Goal: Task Accomplishment & Management: Manage account settings

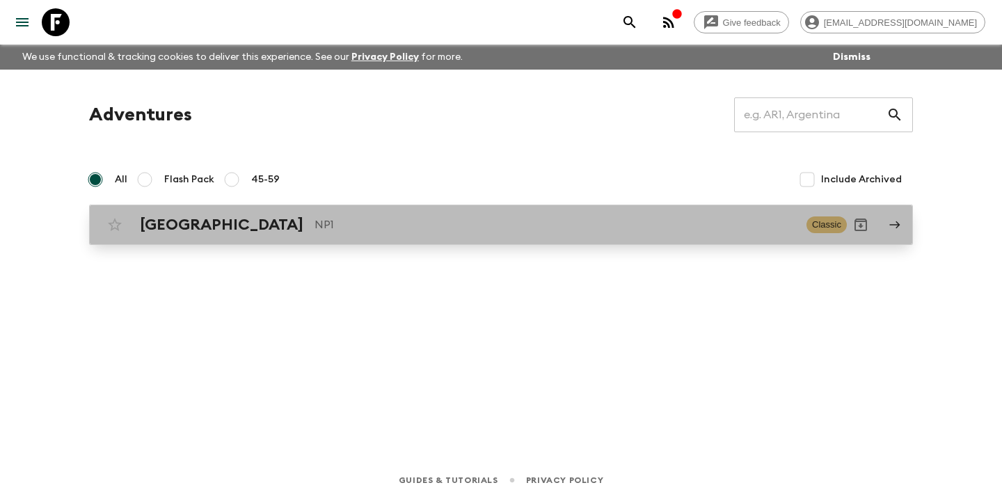
click at [575, 227] on p "NP1" at bounding box center [555, 224] width 481 height 17
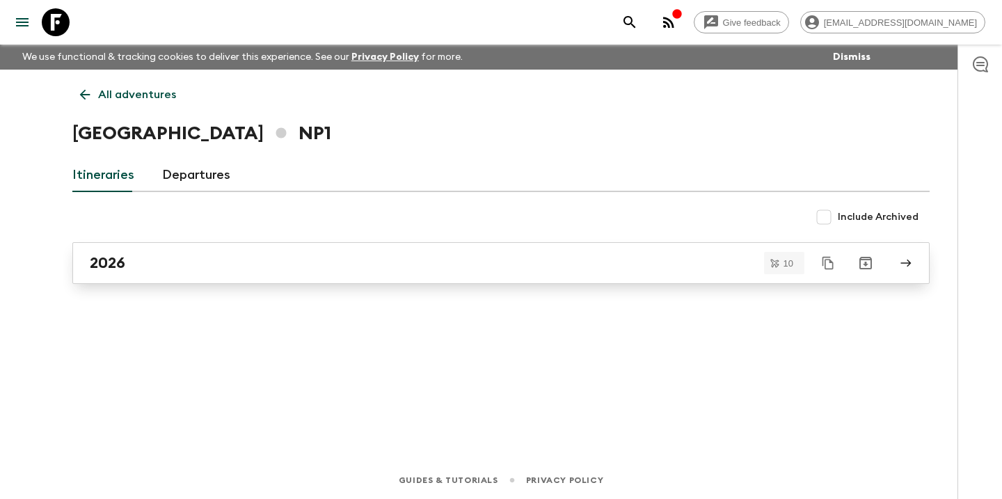
click at [502, 273] on link "2026" at bounding box center [500, 263] width 857 height 42
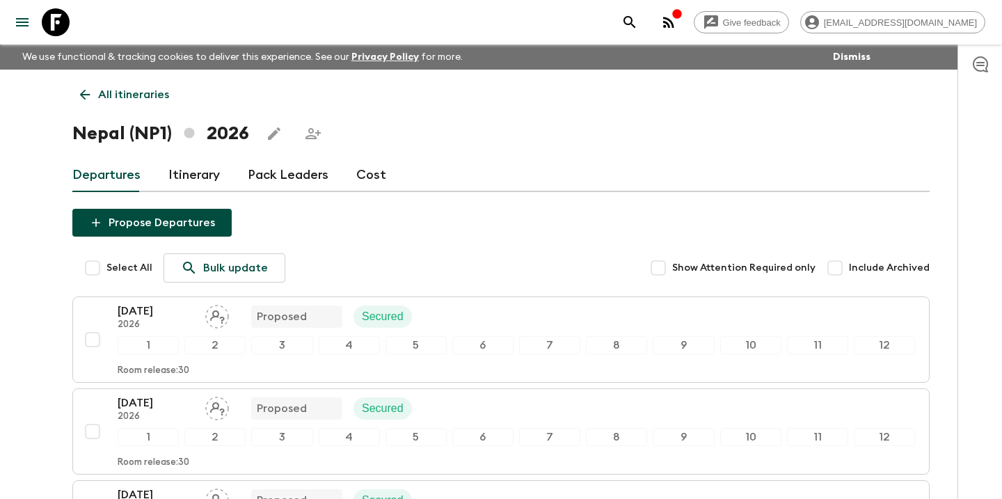
click at [367, 168] on link "Cost" at bounding box center [371, 175] width 30 height 33
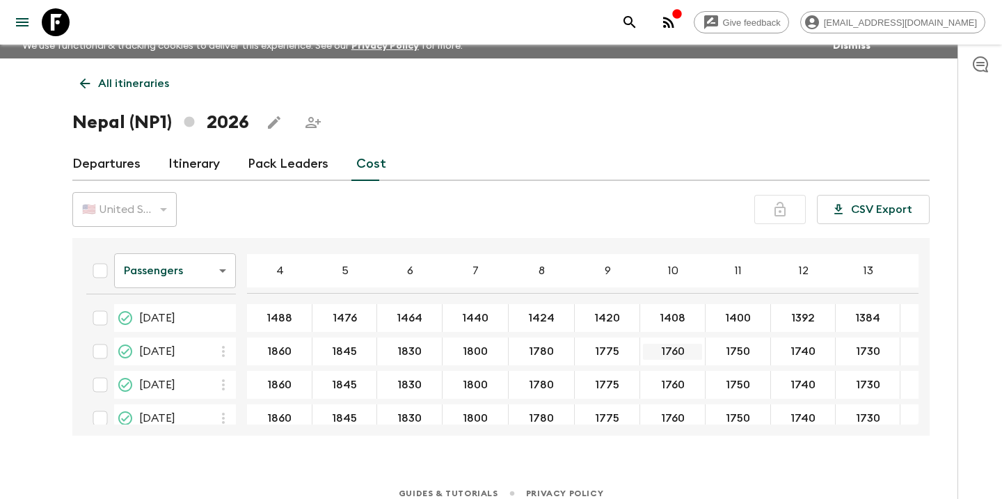
scroll to position [1, 0]
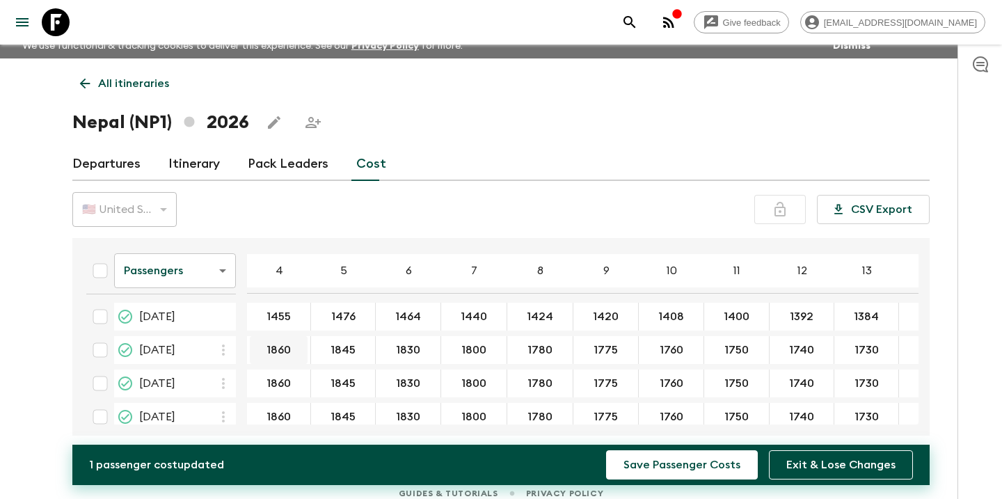
type input "1455"
click at [284, 348] on input "1835" at bounding box center [279, 350] width 58 height 16
click at [293, 348] on input "1835" at bounding box center [279, 350] width 58 height 16
drag, startPoint x: 293, startPoint y: 348, endPoint x: 267, endPoint y: 346, distance: 26.5
click at [267, 346] on input "1835" at bounding box center [279, 350] width 58 height 16
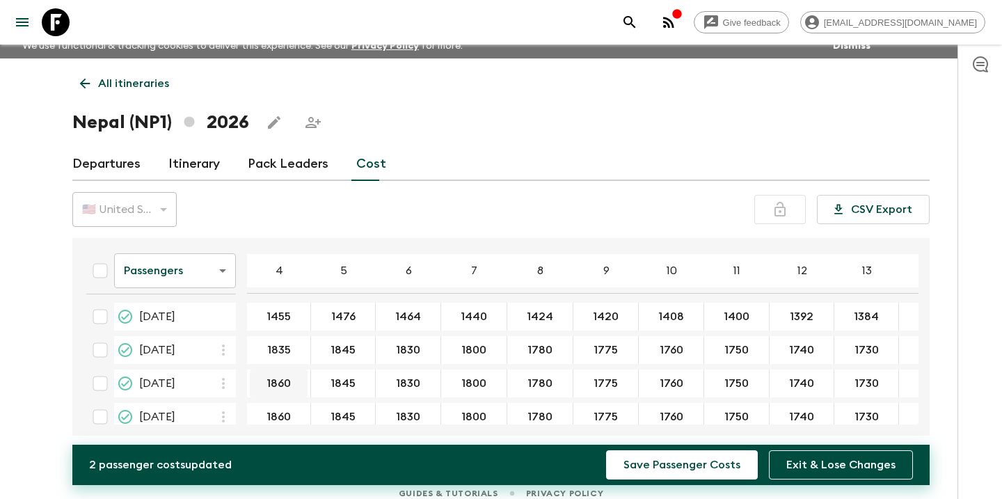
type input "1835"
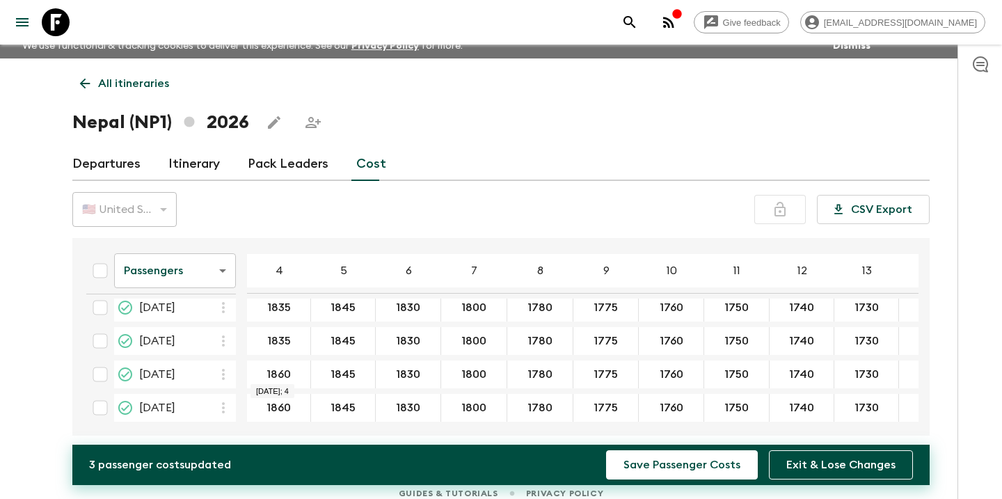
type input "1835"
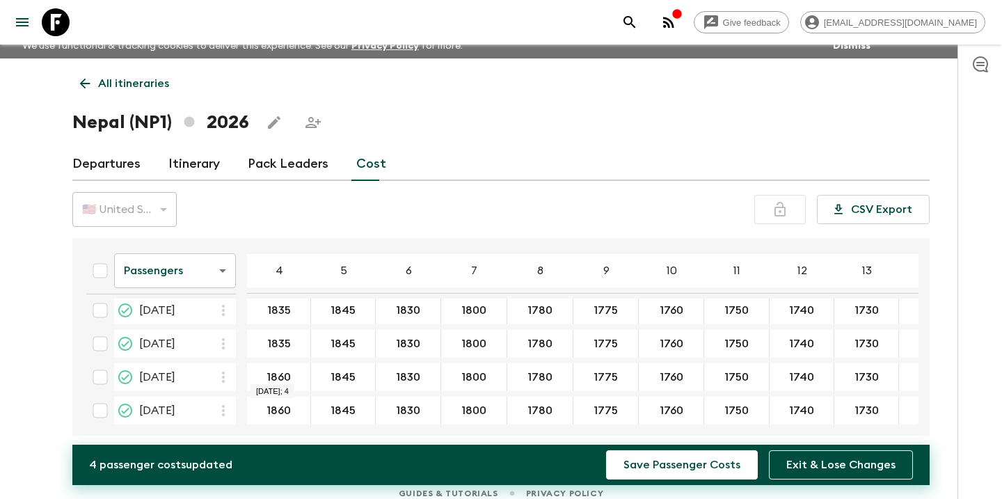
scroll to position [94, 0]
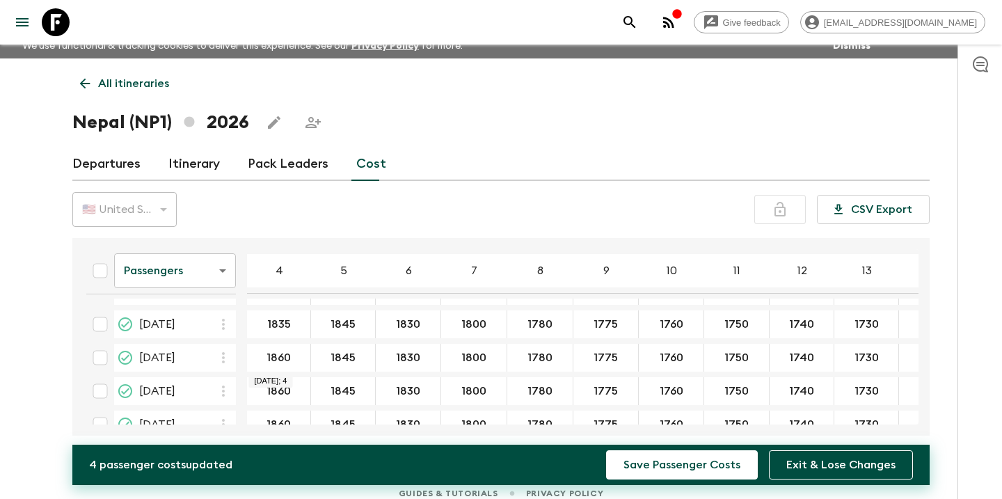
type input "1835"
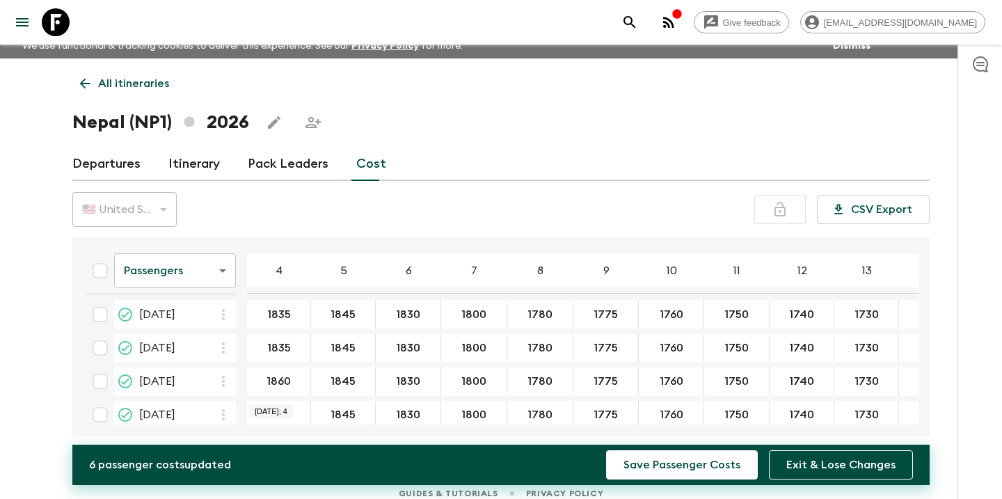
scroll to position [175, 0]
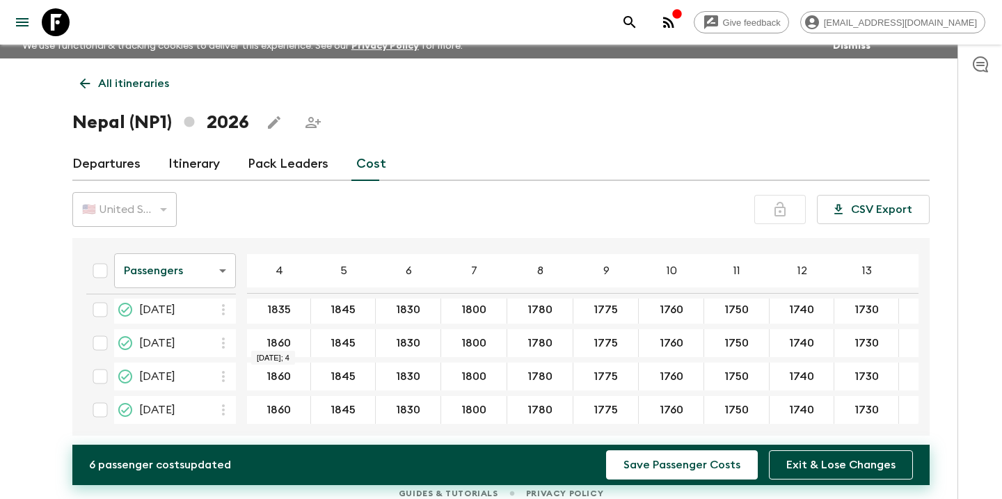
type input "1835"
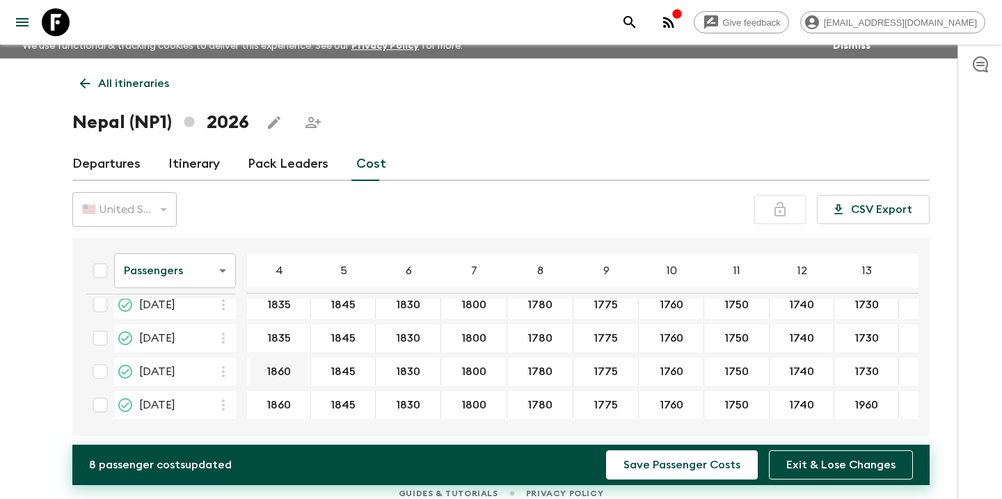
scroll to position [219, 0]
type input "1835"
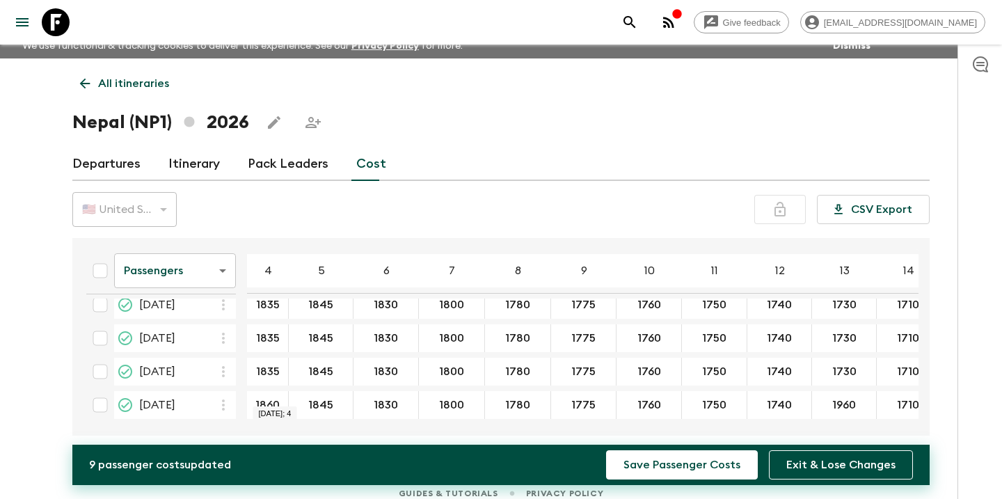
type input "1835"
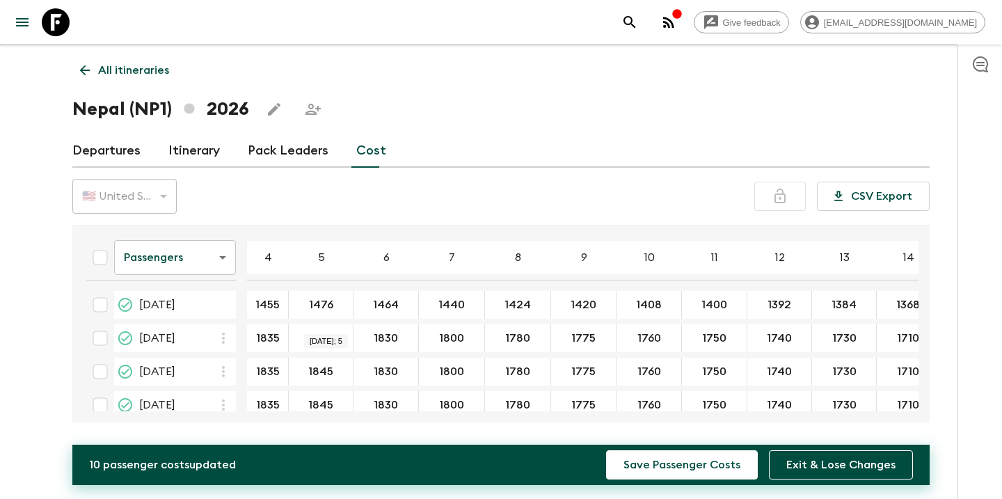
scroll to position [0, 0]
type input "1451"
click at [325, 339] on input "1820" at bounding box center [321, 339] width 58 height 16
drag, startPoint x: 333, startPoint y: 339, endPoint x: 309, endPoint y: 335, distance: 24.0
click at [309, 335] on input "1820" at bounding box center [321, 339] width 58 height 16
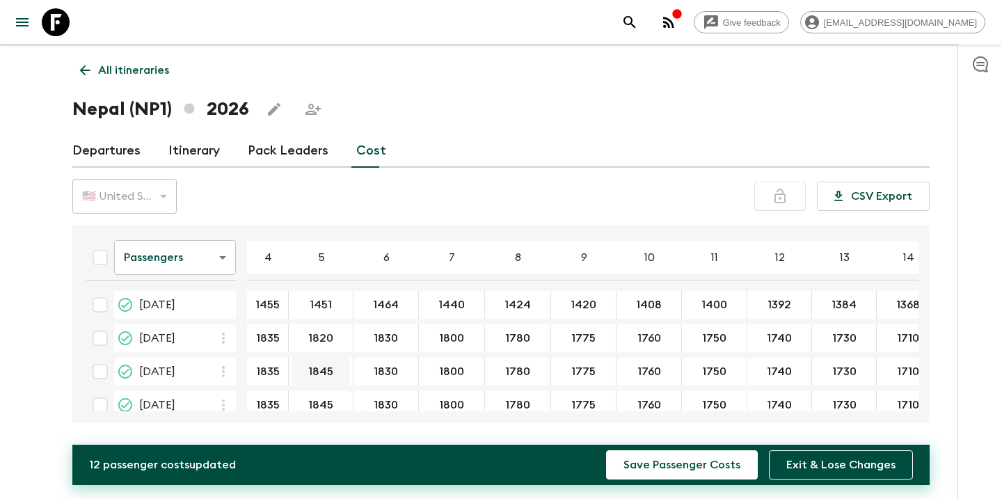
type input "1820"
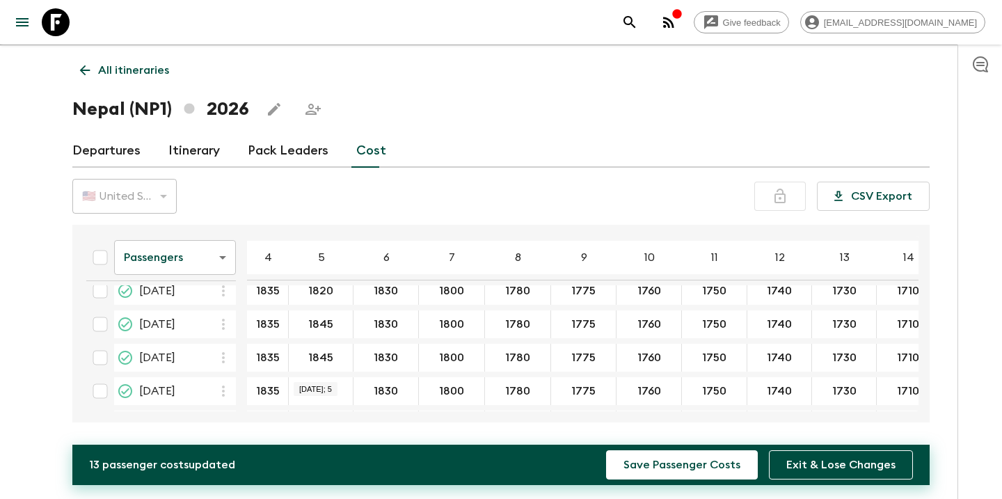
scroll to position [88, 0]
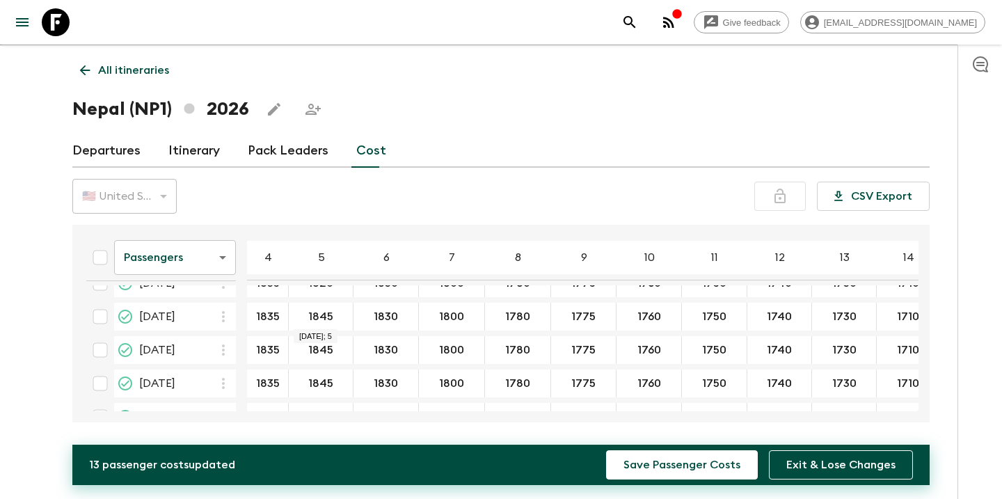
type input "1820"
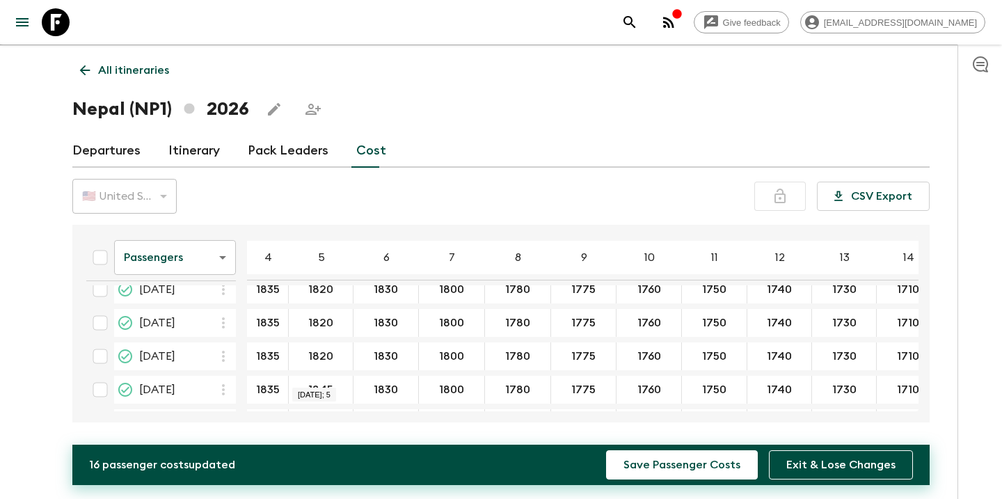
scroll to position [138, 0]
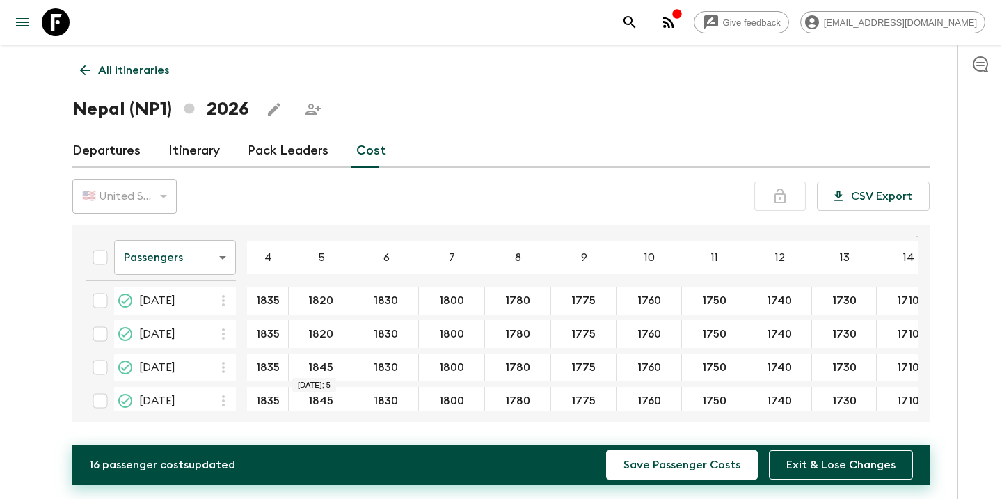
type input "1820"
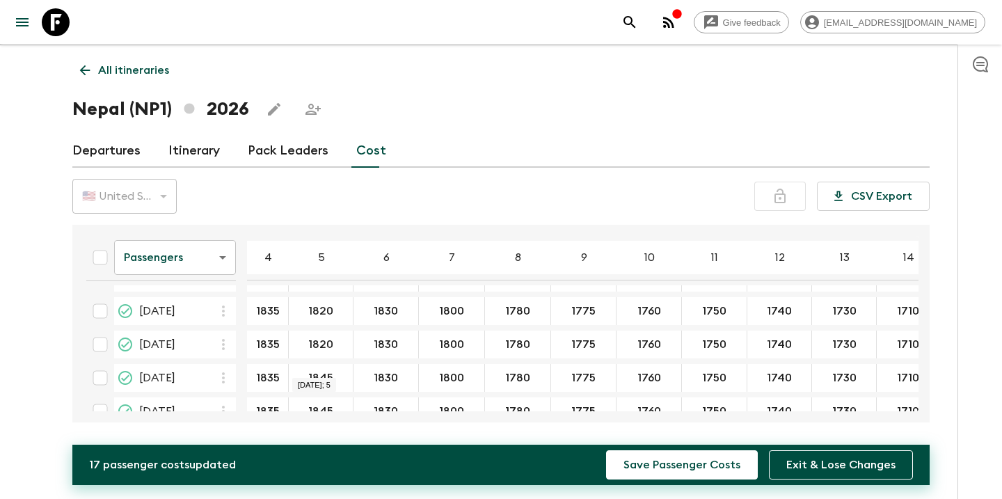
scroll to position [163, 0]
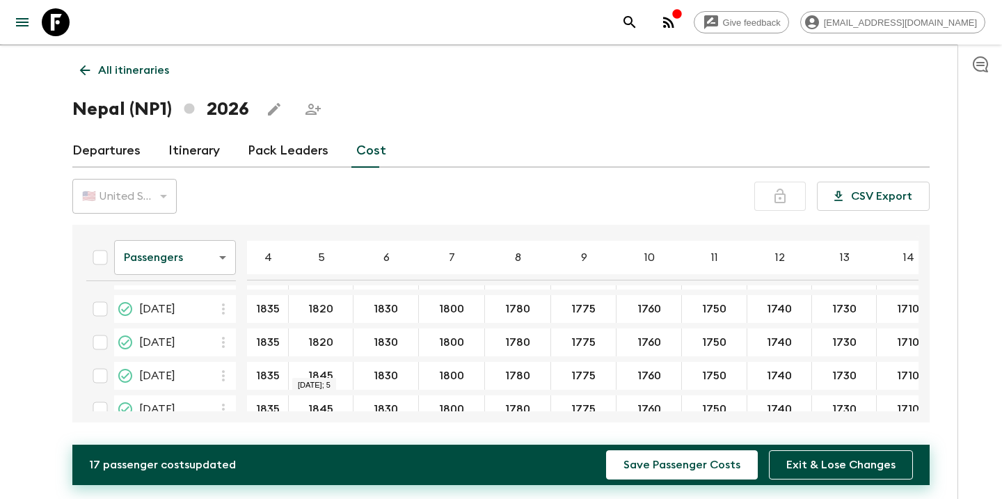
type input "1820"
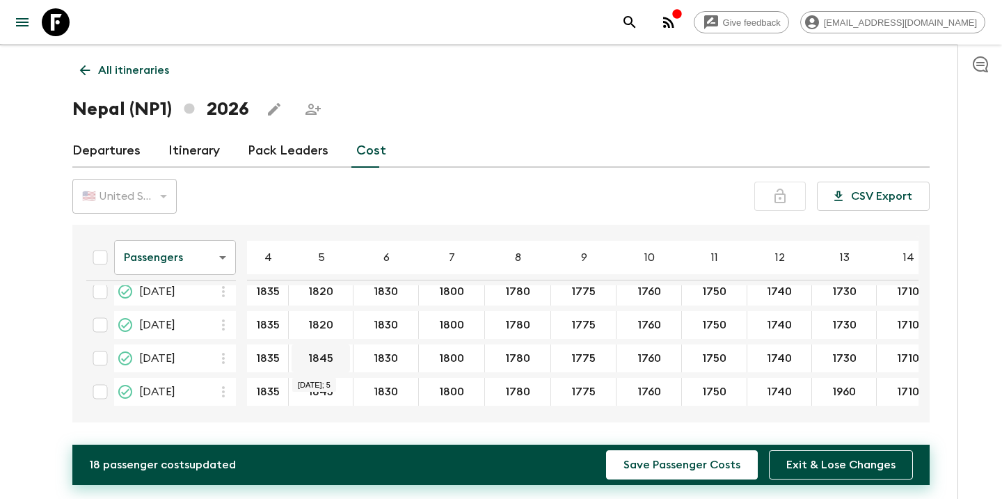
scroll to position [219, 0]
type input "1820"
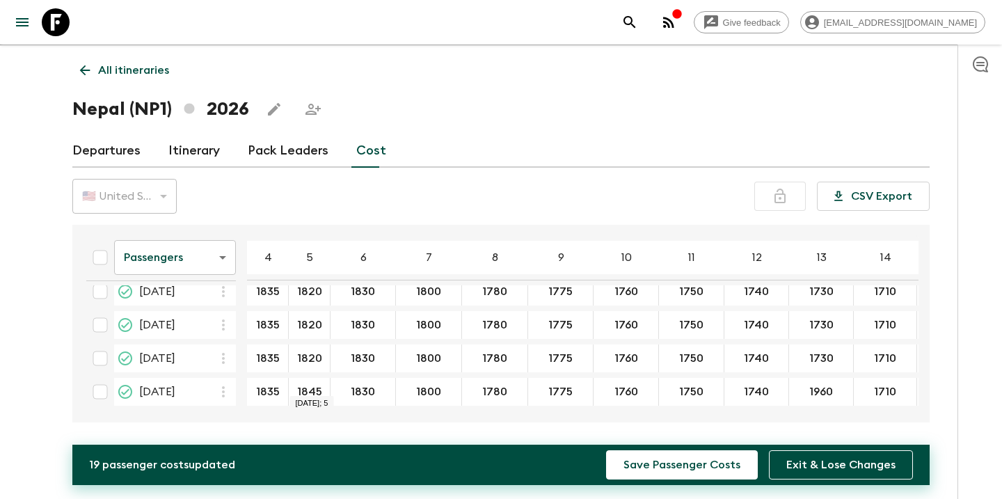
type input "1820"
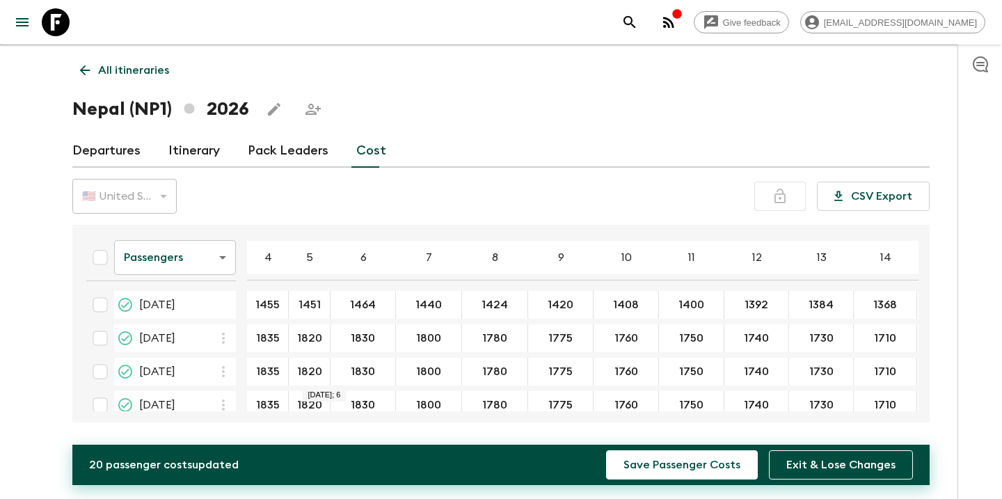
scroll to position [0, 0]
type input "1439"
click at [365, 341] on input "1805" at bounding box center [362, 339] width 58 height 16
drag, startPoint x: 376, startPoint y: 341, endPoint x: 348, endPoint y: 337, distance: 28.1
click at [348, 337] on input "1805" at bounding box center [362, 339] width 58 height 16
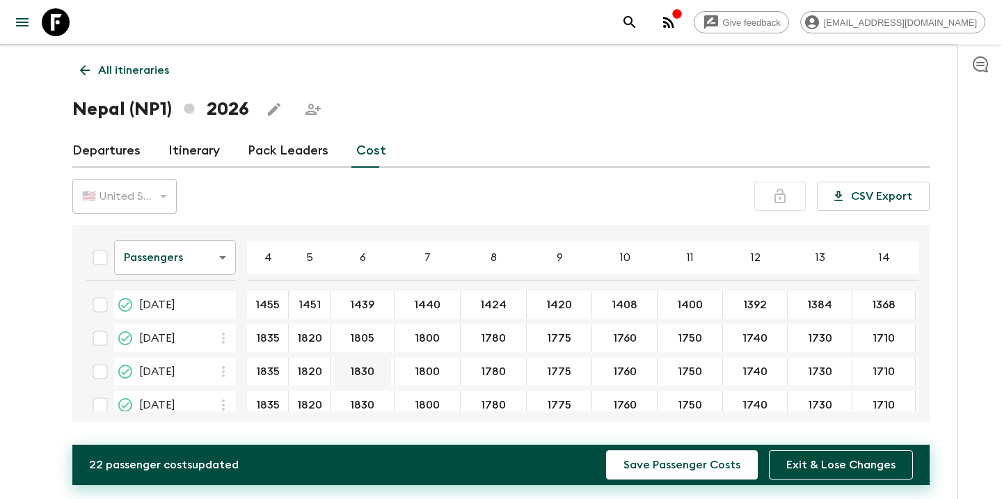
type input "1805"
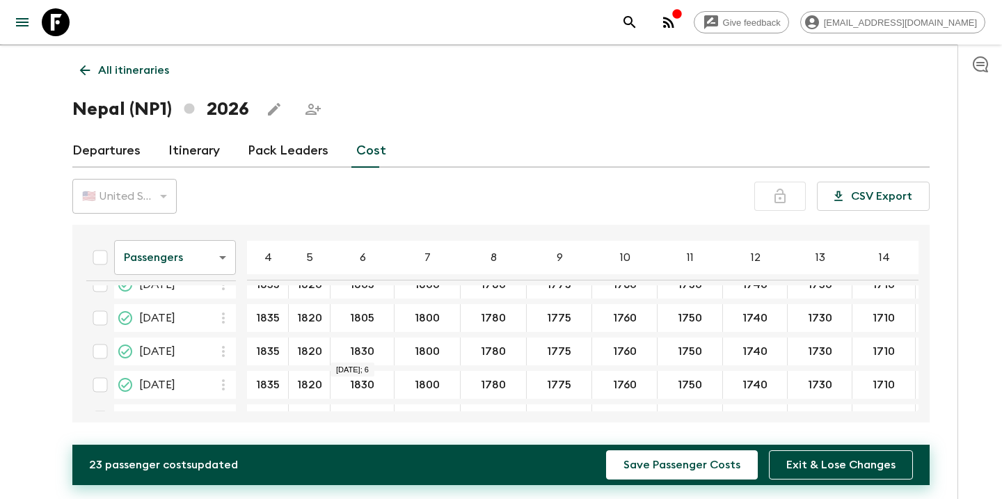
type input "1805"
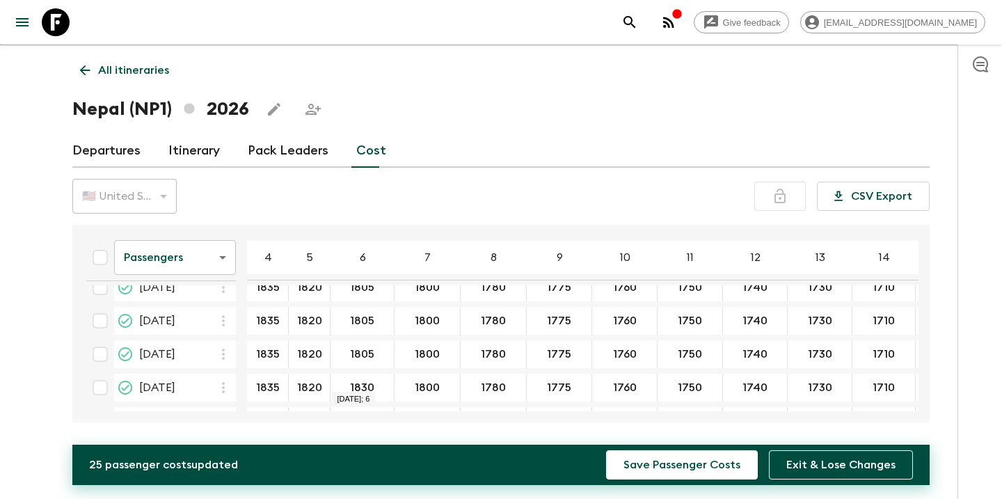
scroll to position [101, 0]
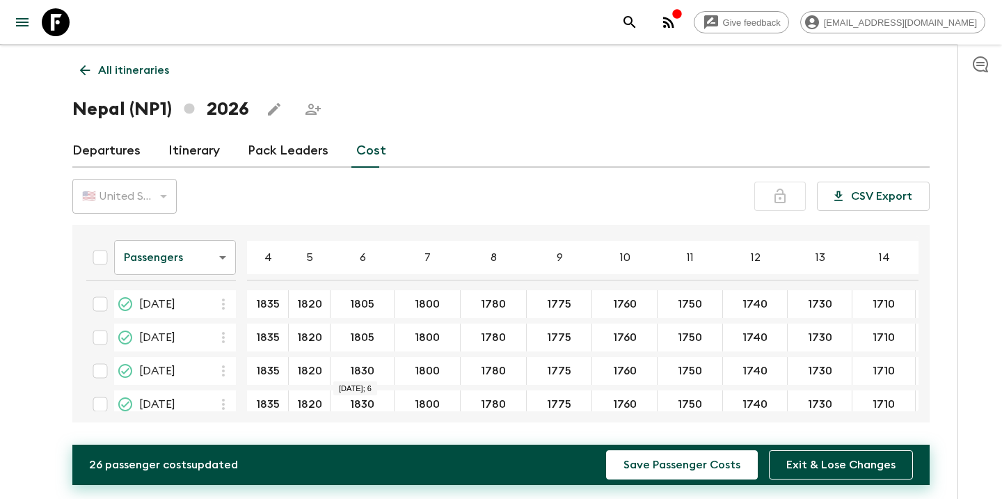
type input "1805"
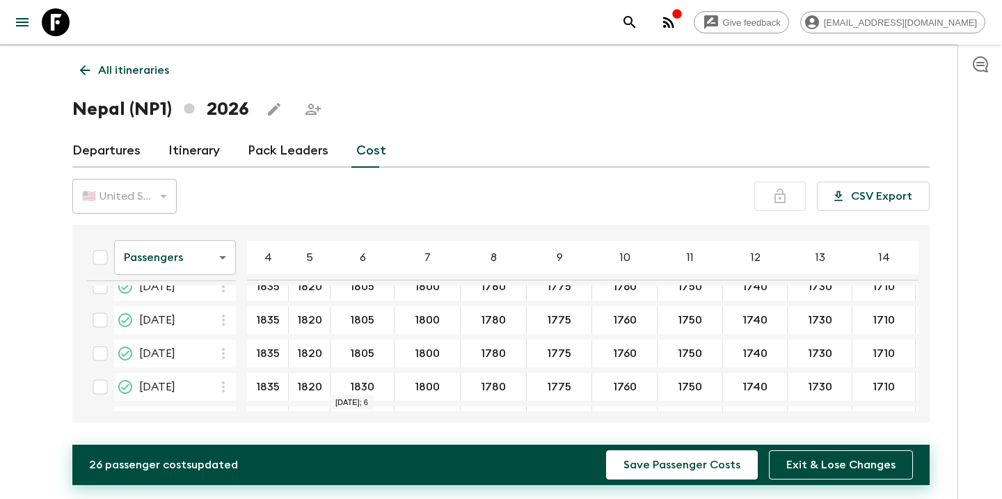
type input "1805"
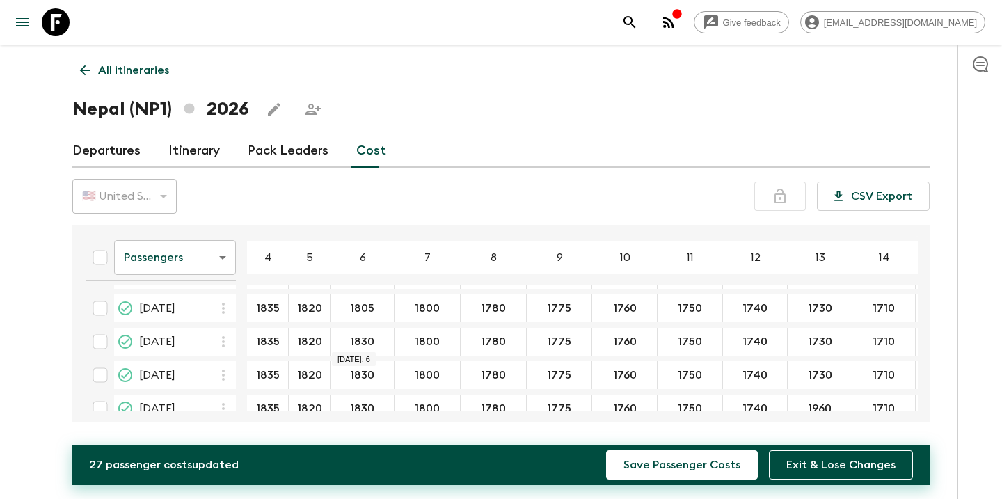
type input "1805"
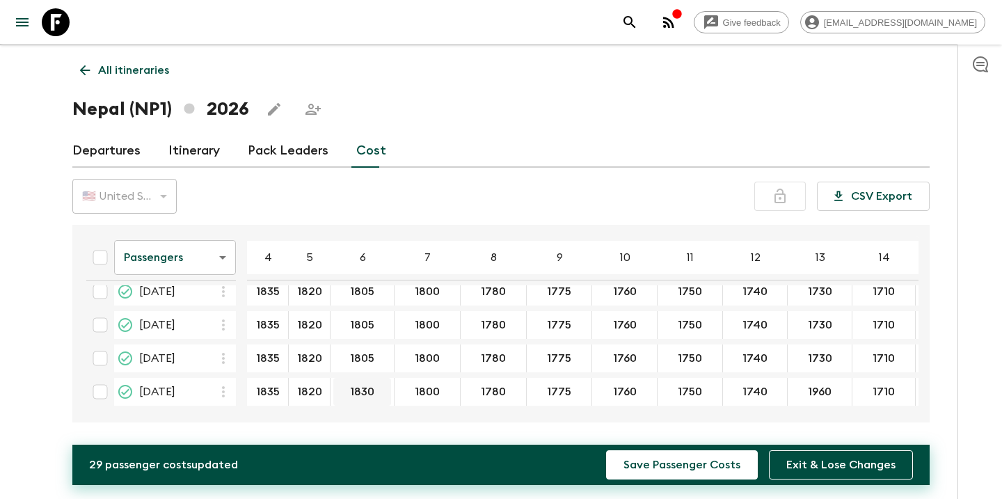
scroll to position [219, 0]
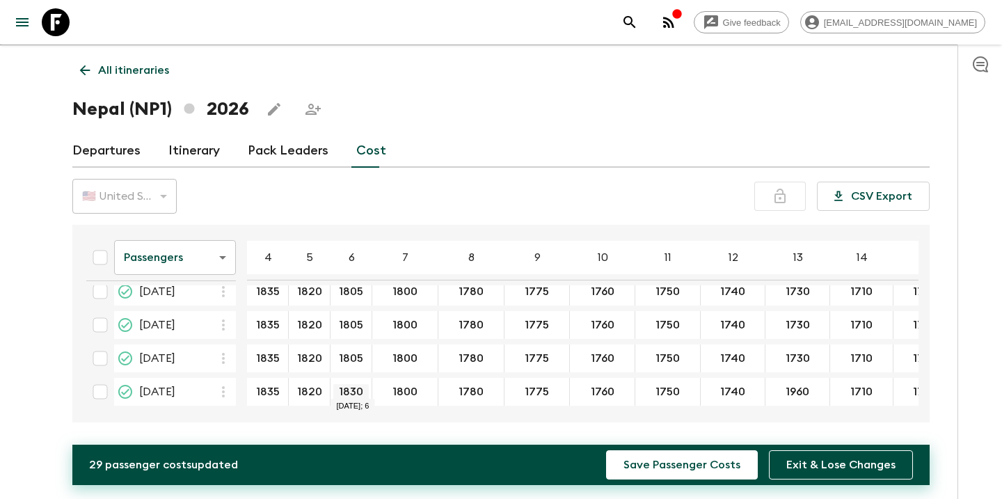
type input "1805"
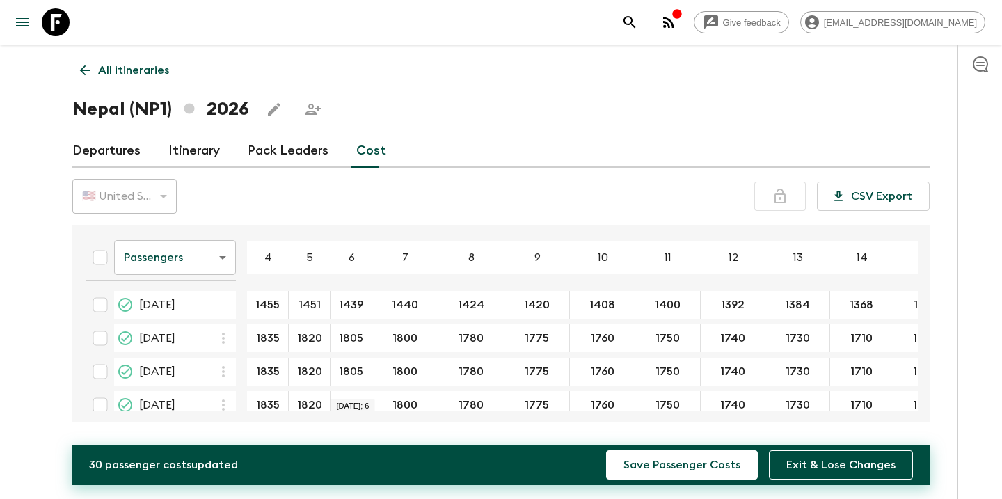
scroll to position [0, 0]
drag, startPoint x: 413, startPoint y: 337, endPoint x: 395, endPoint y: 336, distance: 18.8
click at [395, 336] on input "1775" at bounding box center [405, 339] width 60 height 16
type input "1775"
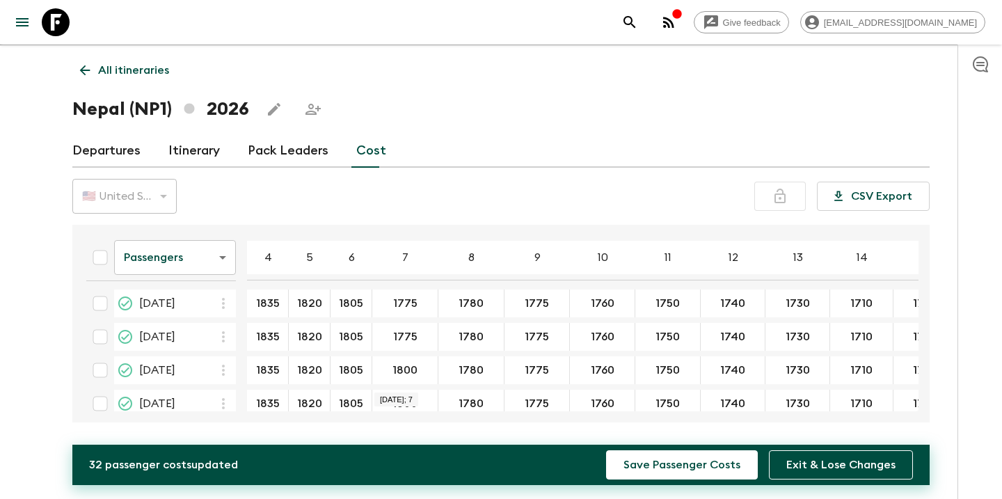
scroll to position [36, 0]
type input "1775"
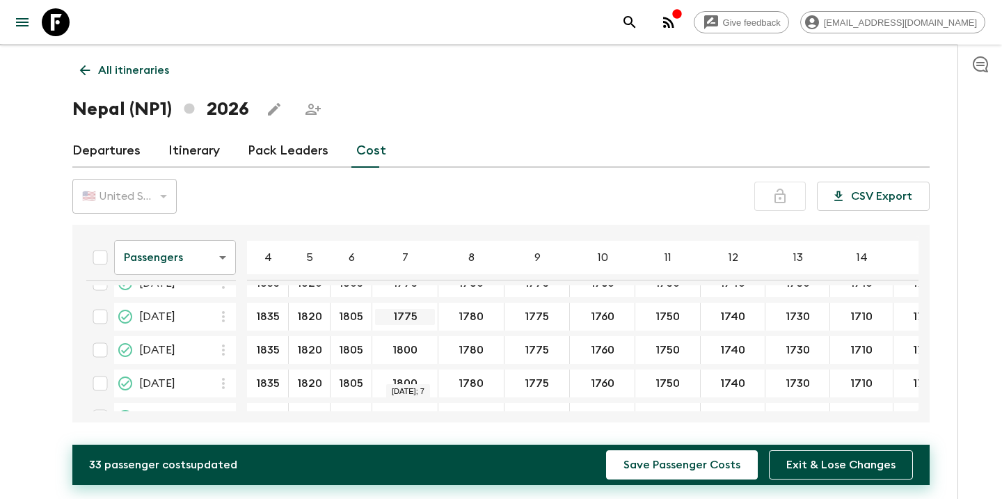
scroll to position [121, 0]
type input "1775"
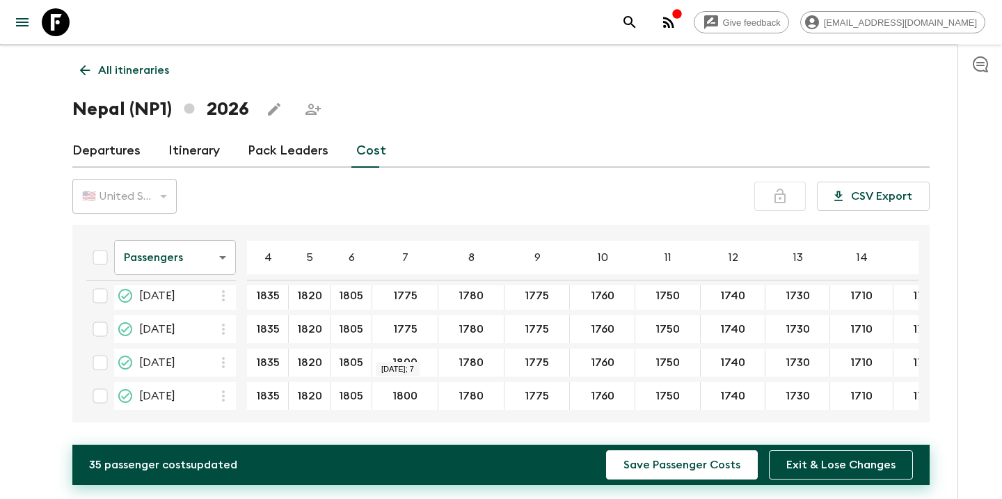
scroll to position [150, 0]
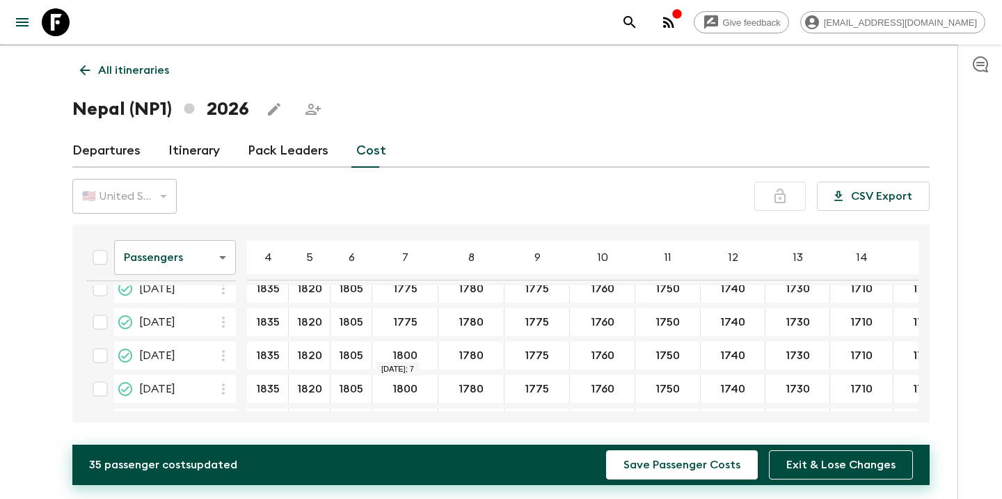
type input "1775"
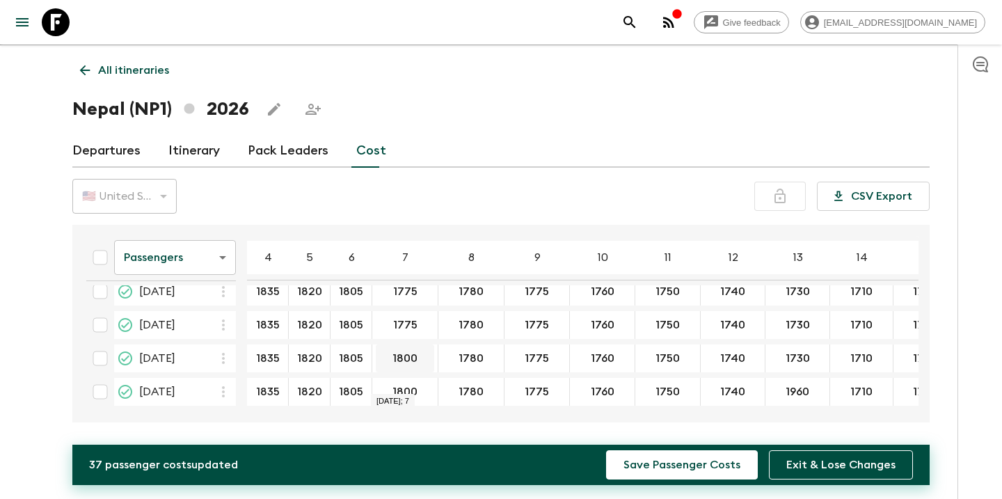
scroll to position [219, 0]
type input "1775"
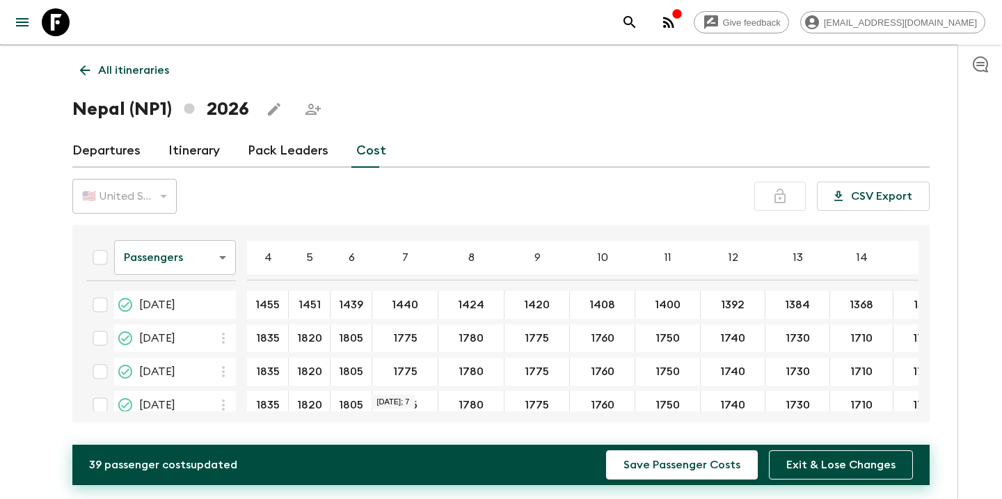
scroll to position [0, 0]
type input "1755"
click at [472, 335] on input "1755" at bounding box center [471, 339] width 60 height 16
drag, startPoint x: 482, startPoint y: 335, endPoint x: 455, endPoint y: 335, distance: 27.1
click at [455, 335] on input "1755" at bounding box center [471, 339] width 60 height 16
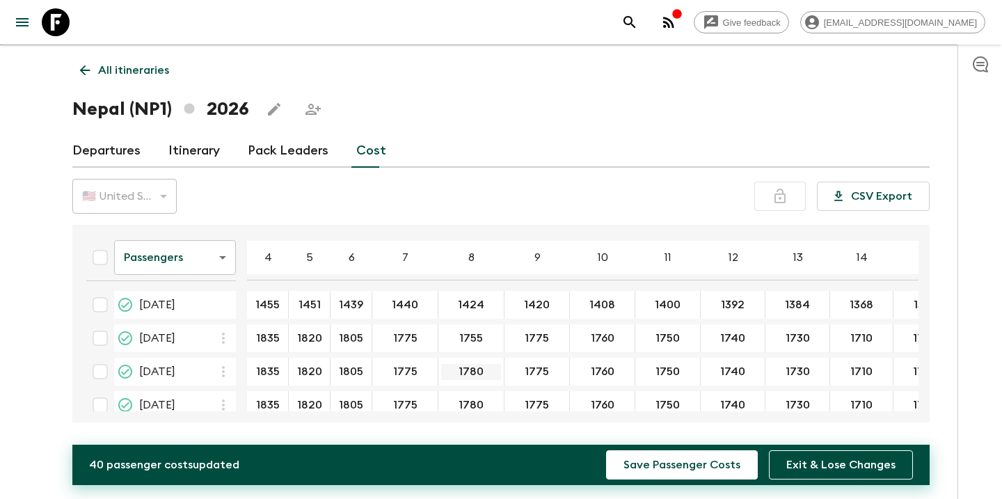
click at [465, 370] on input "1780" at bounding box center [471, 372] width 60 height 16
drag, startPoint x: 480, startPoint y: 372, endPoint x: 454, endPoint y: 368, distance: 26.7
click at [454, 368] on input "1780" at bounding box center [471, 372] width 60 height 16
paste input "55"
type input "1755"
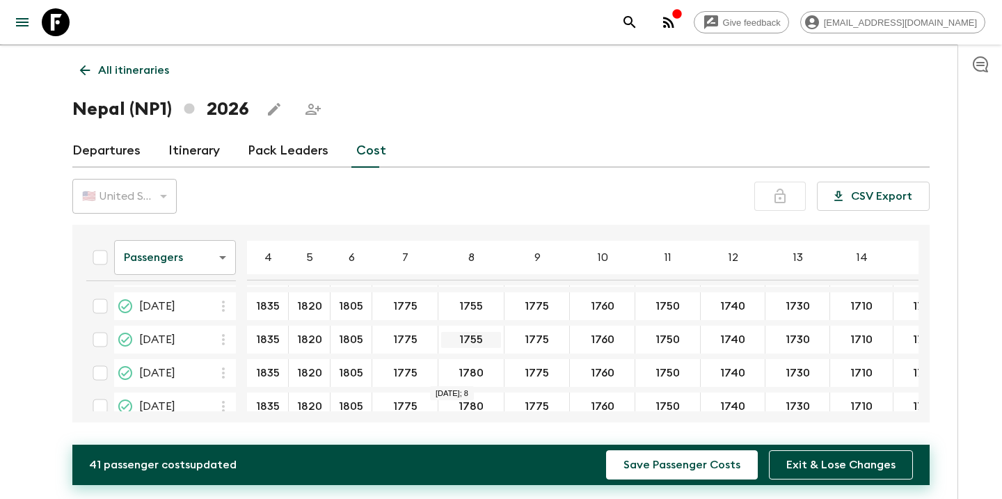
scroll to position [66, 0]
type input "1755"
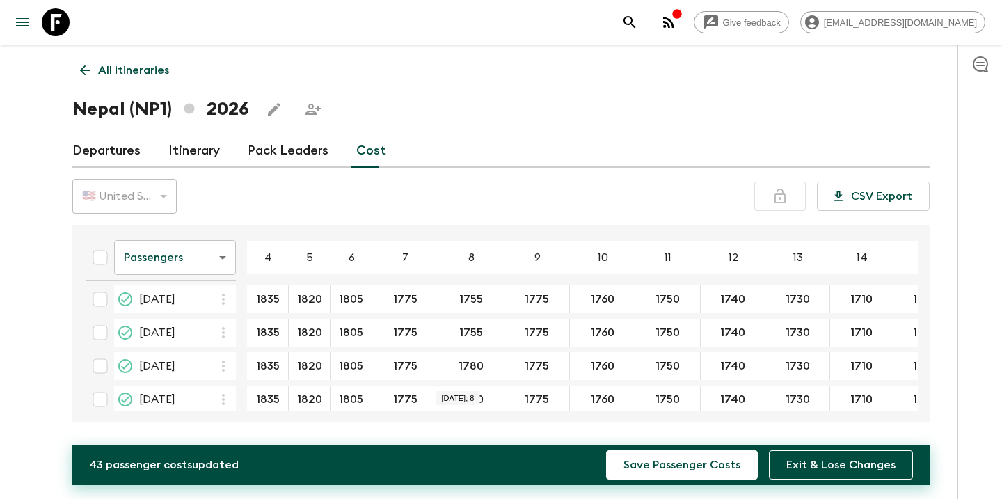
scroll to position [128, 0]
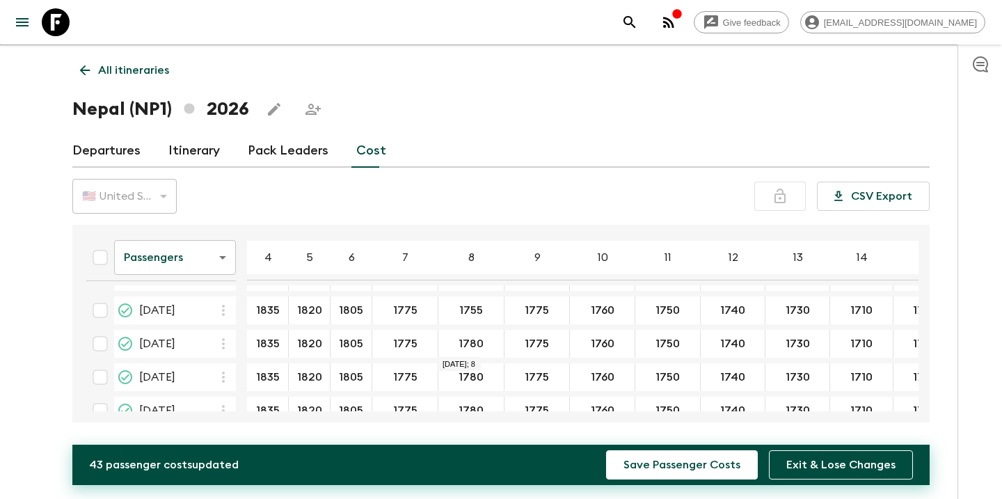
type input "1755"
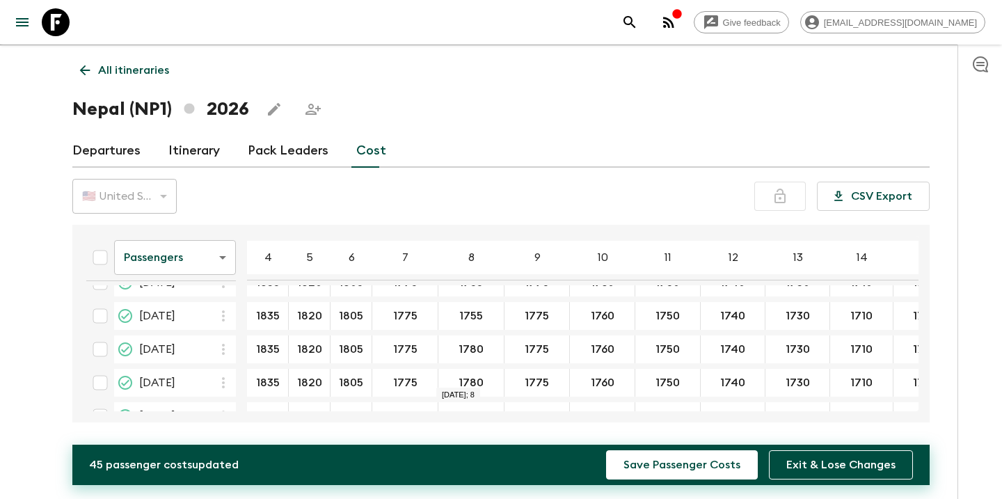
scroll to position [211, 0]
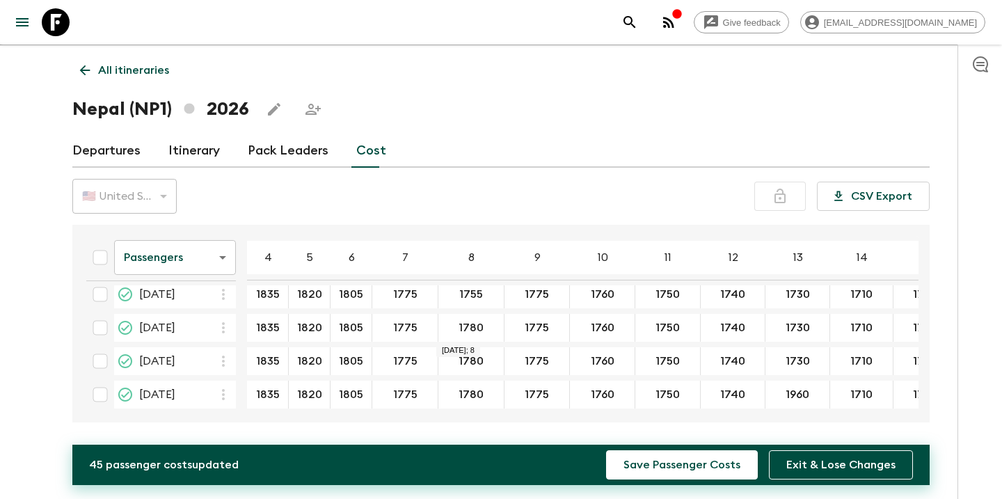
type input "1755"
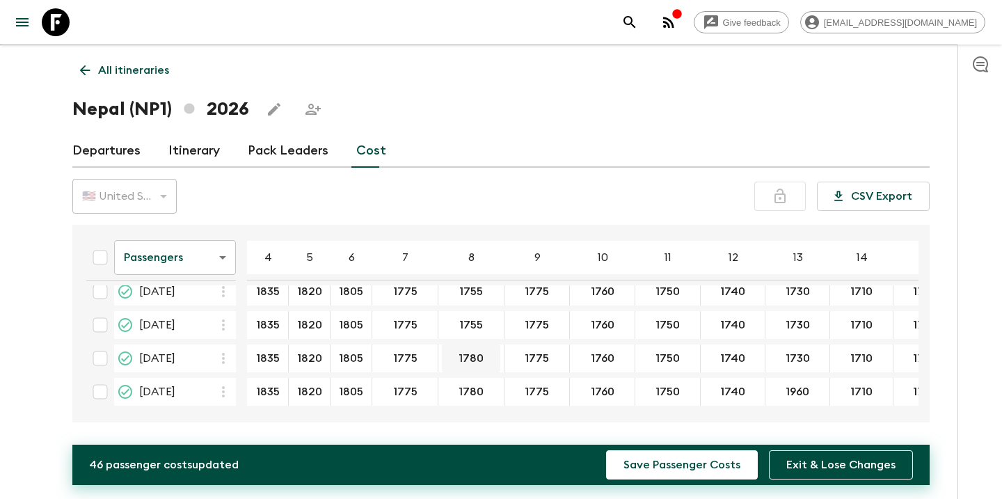
scroll to position [219, 0]
type input "1755"
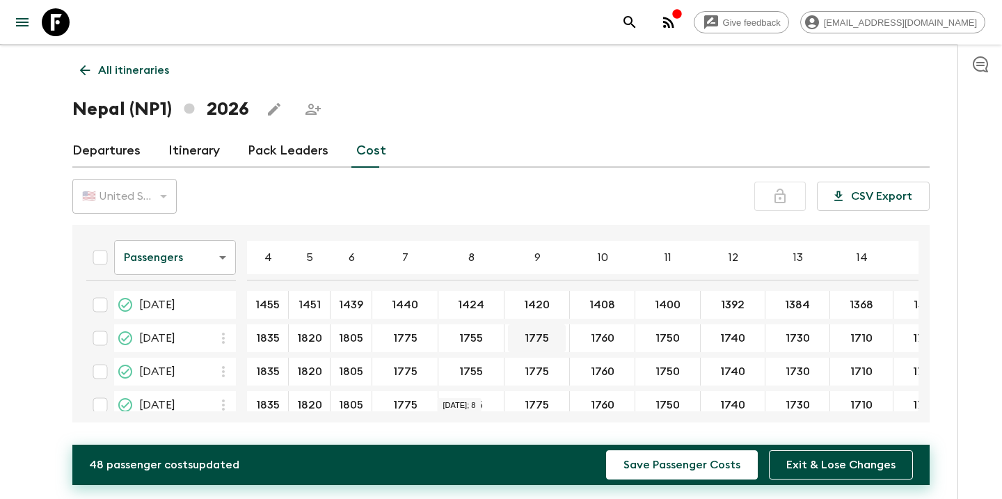
scroll to position [0, 0]
click at [536, 336] on input "1750" at bounding box center [536, 339] width 59 height 16
drag, startPoint x: 546, startPoint y: 337, endPoint x: 520, endPoint y: 337, distance: 25.7
click at [520, 337] on input "1750" at bounding box center [536, 339] width 59 height 16
type input "1750"
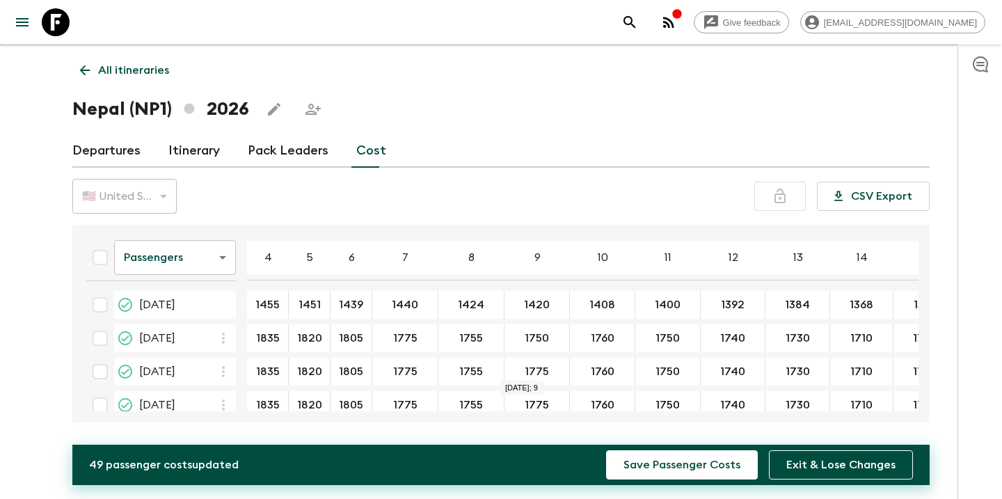
type input "1750"
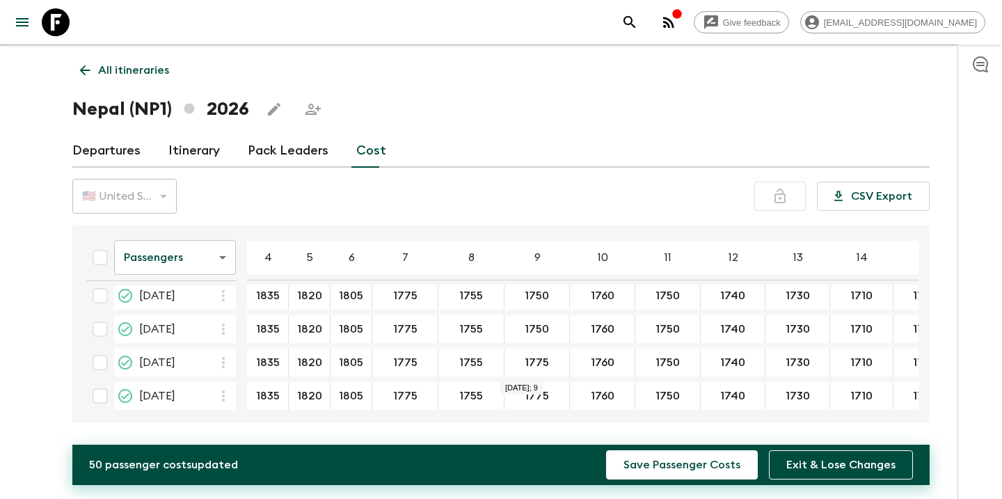
scroll to position [80, 0]
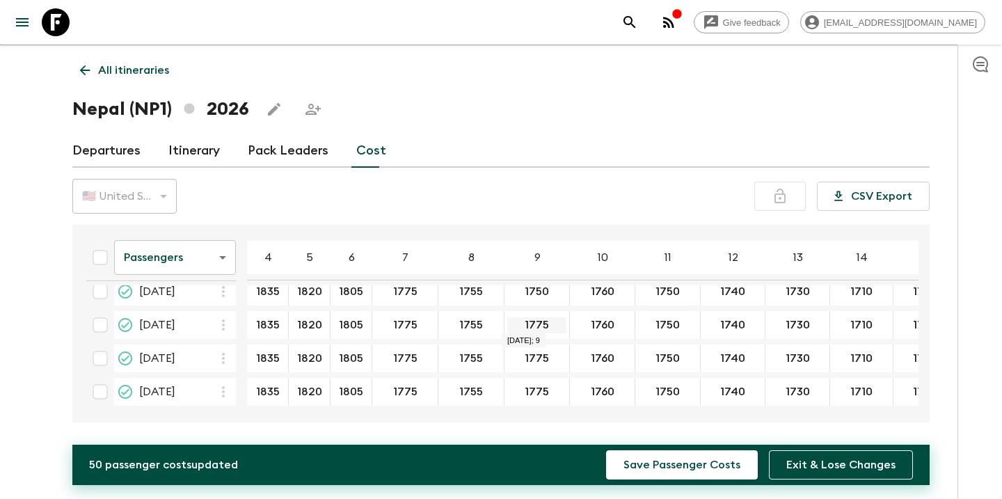
type input "1750"
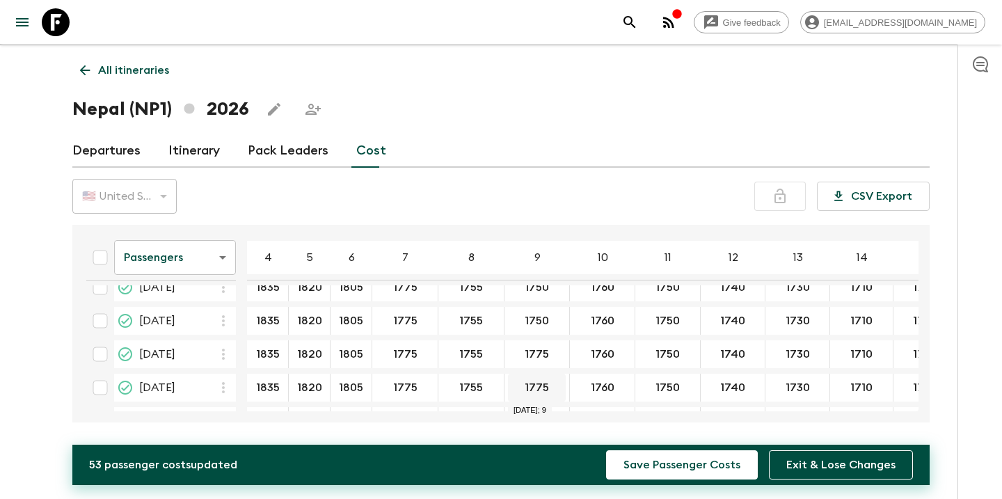
scroll to position [158, 0]
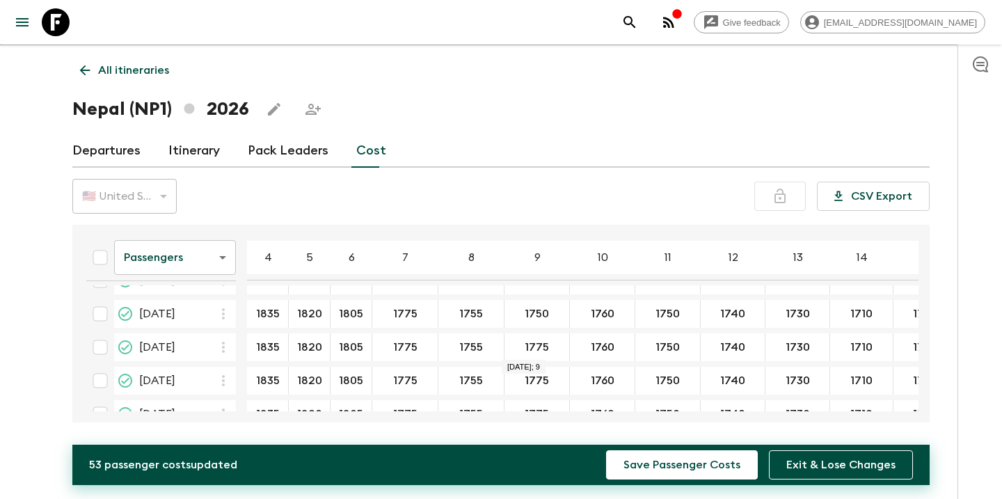
type input "1750"
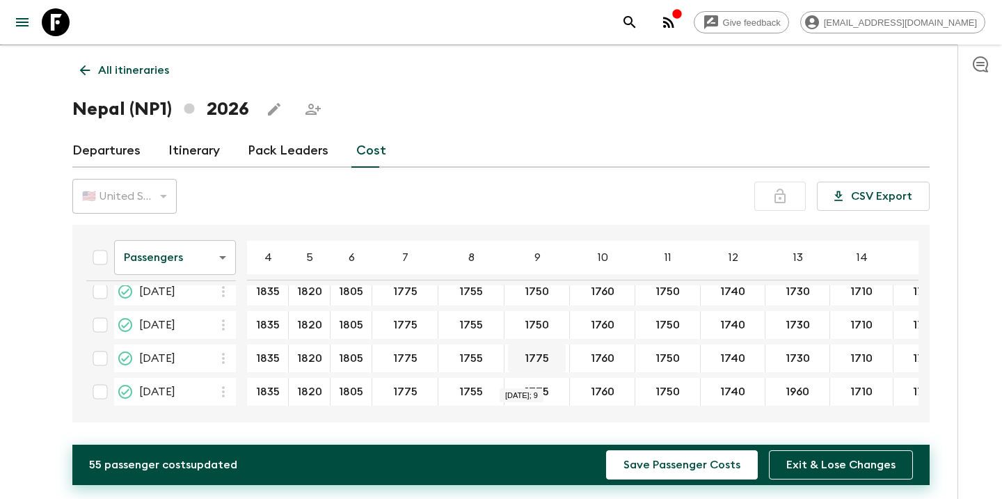
scroll to position [219, 0]
type input "1750"
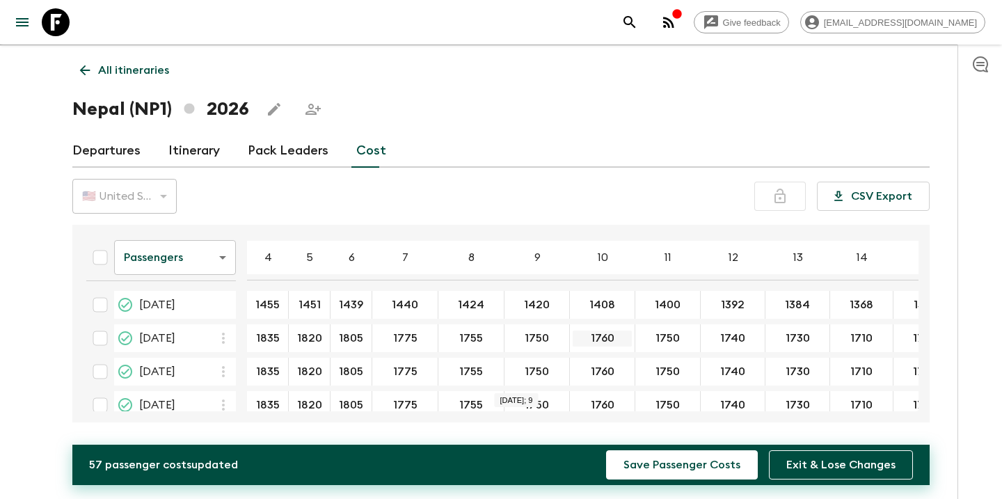
scroll to position [0, 0]
click at [594, 343] on input "1760" at bounding box center [602, 339] width 59 height 16
click at [612, 336] on input "1760" at bounding box center [602, 339] width 59 height 16
click at [610, 338] on input "1760" at bounding box center [601, 339] width 57 height 16
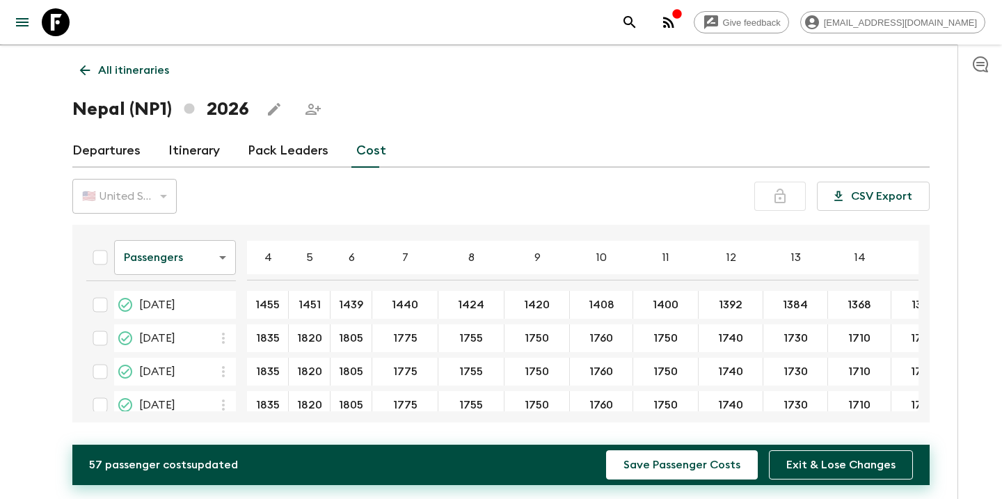
click at [600, 348] on div "1760 ​" at bounding box center [601, 338] width 57 height 28
click at [547, 338] on input "1750" at bounding box center [536, 339] width 59 height 16
click at [589, 338] on input "1760" at bounding box center [601, 339] width 57 height 16
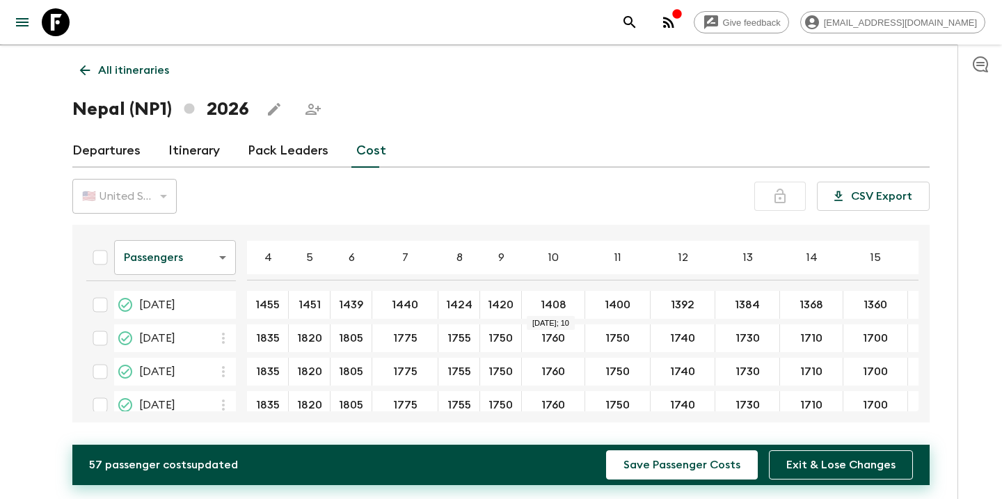
drag, startPoint x: 560, startPoint y: 306, endPoint x: 560, endPoint y: 329, distance: 23.0
click at [560, 306] on input "1408" at bounding box center [553, 305] width 57 height 16
drag, startPoint x: 564, startPoint y: 305, endPoint x: 542, endPoint y: 302, distance: 22.4
click at [542, 302] on input "1408" at bounding box center [553, 305] width 57 height 16
type input "1"
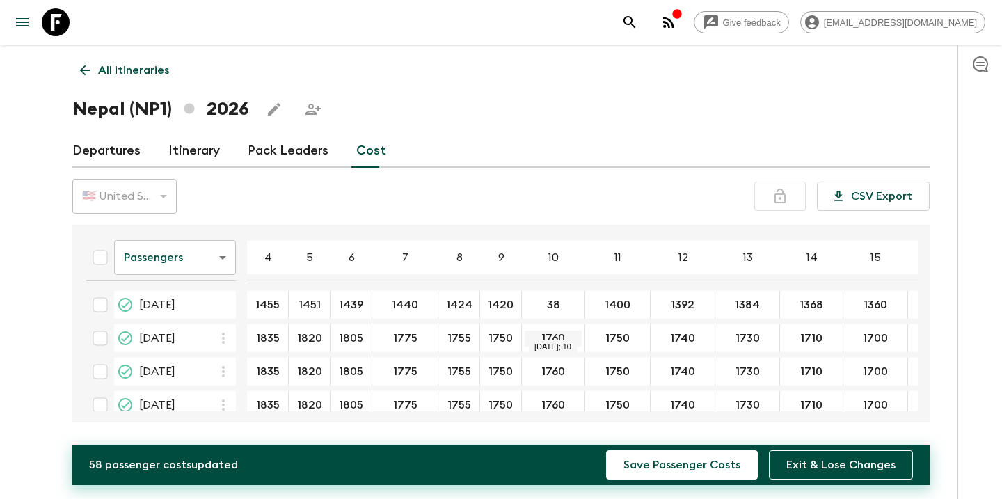
type input "3"
type input "1383"
click at [557, 338] on input "1760" at bounding box center [553, 339] width 57 height 16
click at [563, 344] on input "1760" at bounding box center [553, 339] width 57 height 16
type input "1735"
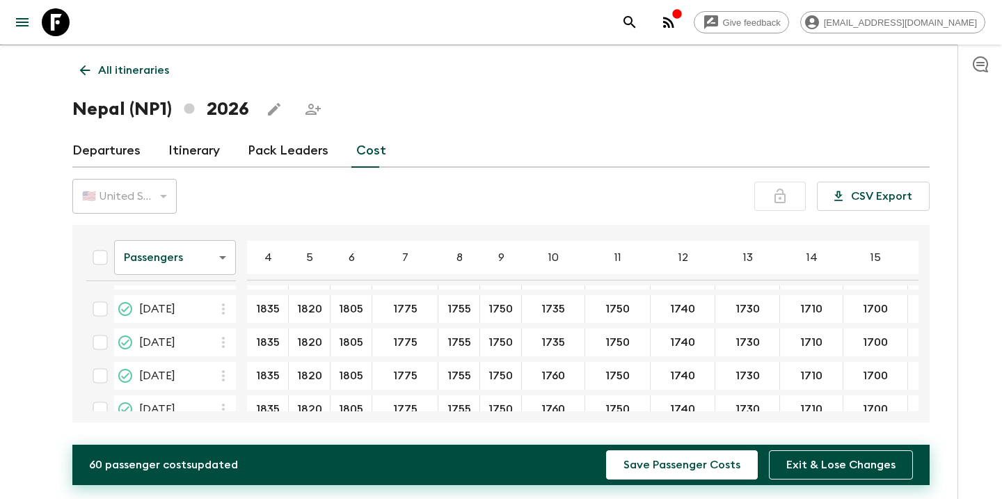
scroll to position [52, 0]
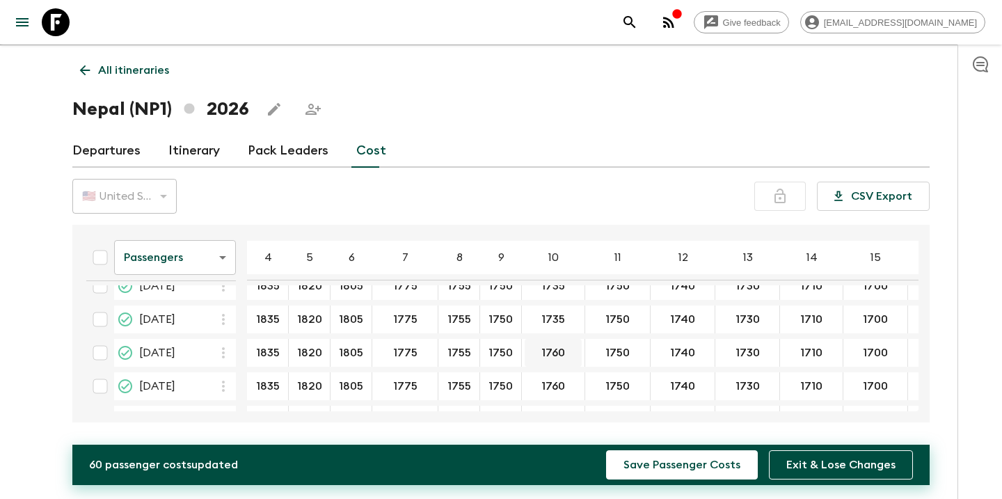
type input "1735"
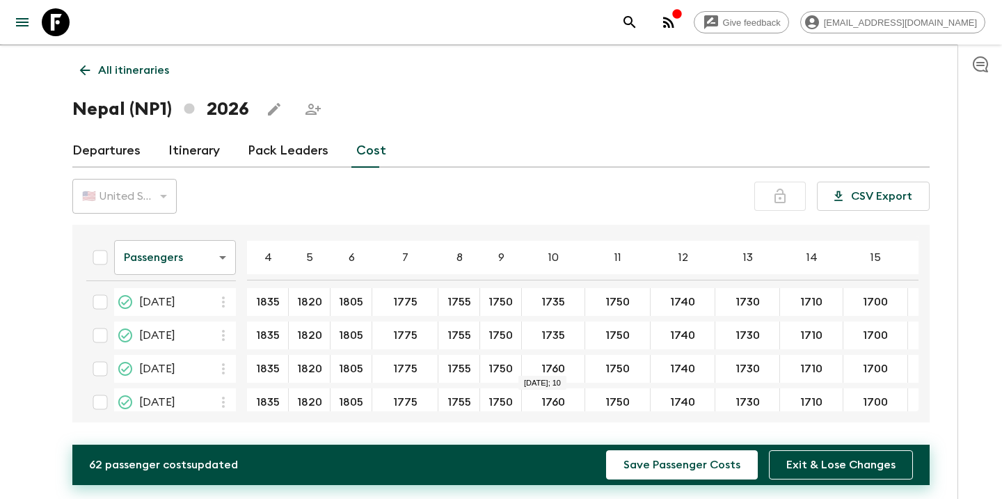
scroll to position [109, 0]
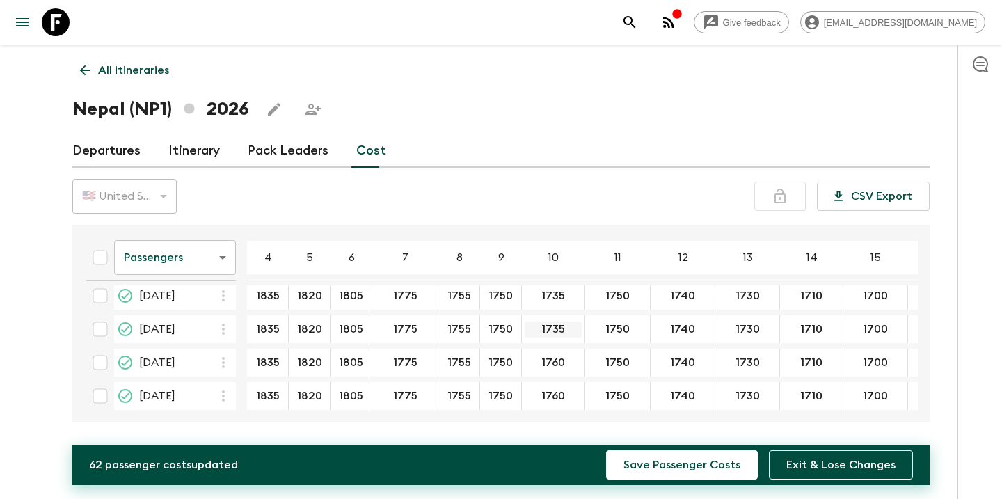
click at [559, 336] on input "1735" at bounding box center [553, 330] width 57 height 16
drag, startPoint x: 560, startPoint y: 334, endPoint x: 542, endPoint y: 330, distance: 18.6
click at [542, 330] on input "1735" at bounding box center [553, 330] width 57 height 16
type input "1"
type input "1735"
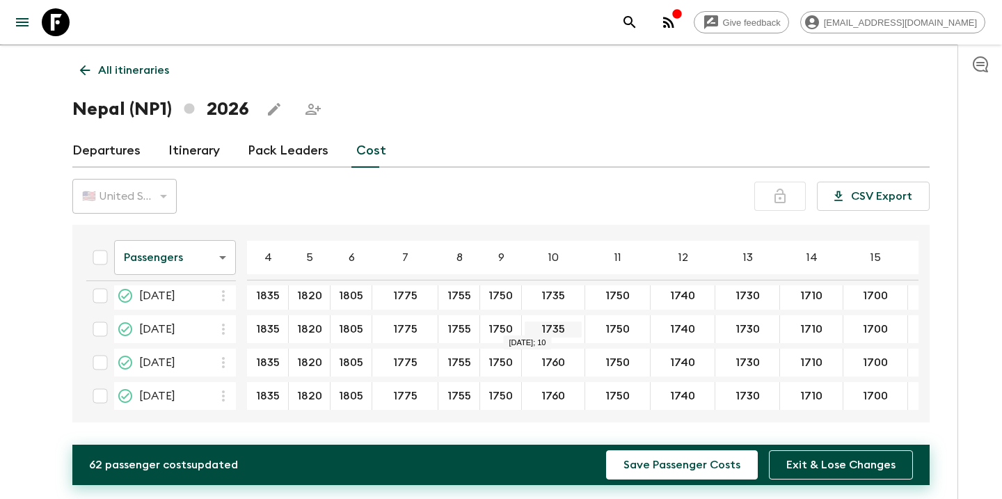
drag, startPoint x: 563, startPoint y: 327, endPoint x: 537, endPoint y: 326, distance: 25.8
click at [537, 326] on input "1735" at bounding box center [553, 330] width 57 height 16
click at [546, 370] on input "1760" at bounding box center [553, 363] width 57 height 16
drag, startPoint x: 565, startPoint y: 364, endPoint x: 537, endPoint y: 362, distance: 27.9
click at [537, 362] on input "1760" at bounding box center [553, 363] width 57 height 16
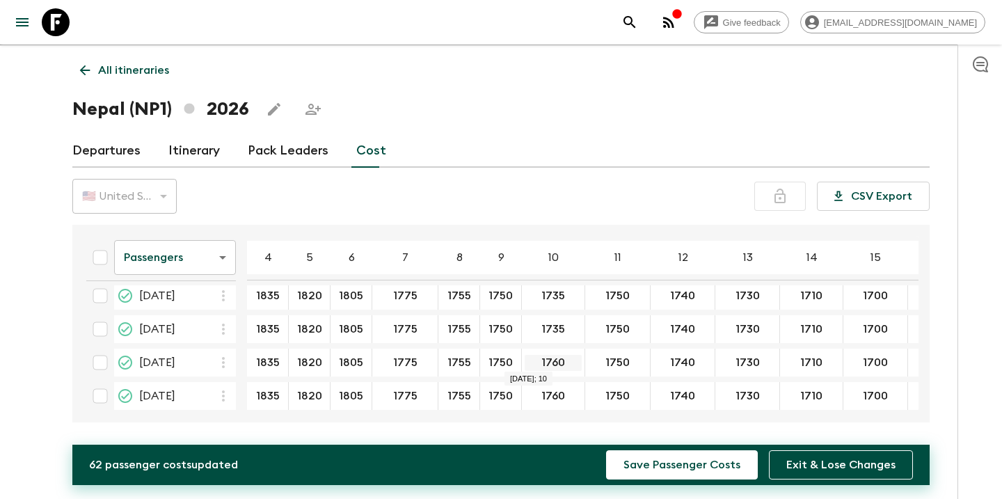
paste input "35"
type input "1735"
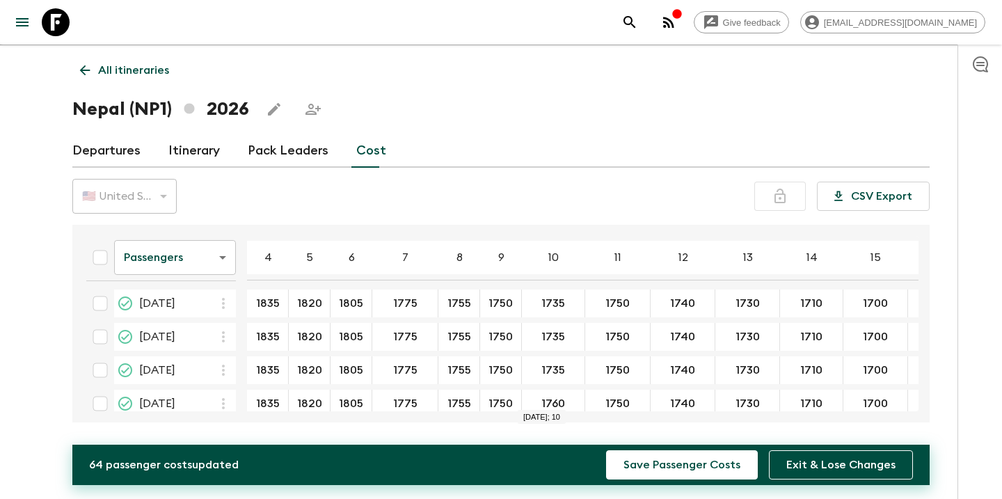
scroll to position [144, 0]
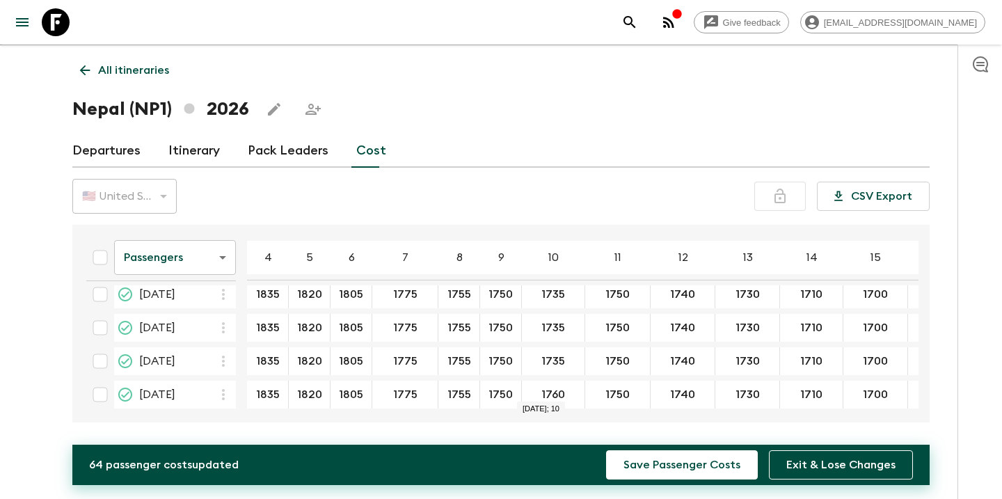
type input "1735"
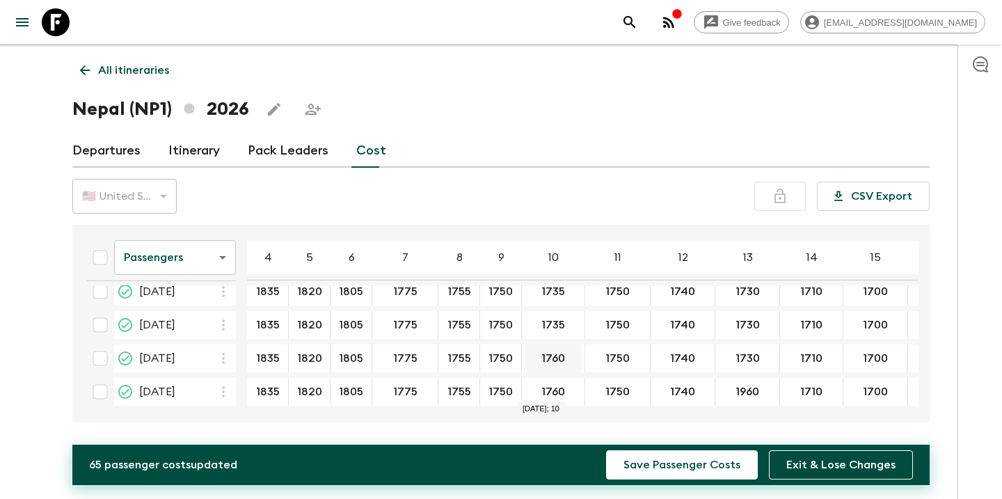
scroll to position [219, 0]
type input "1735"
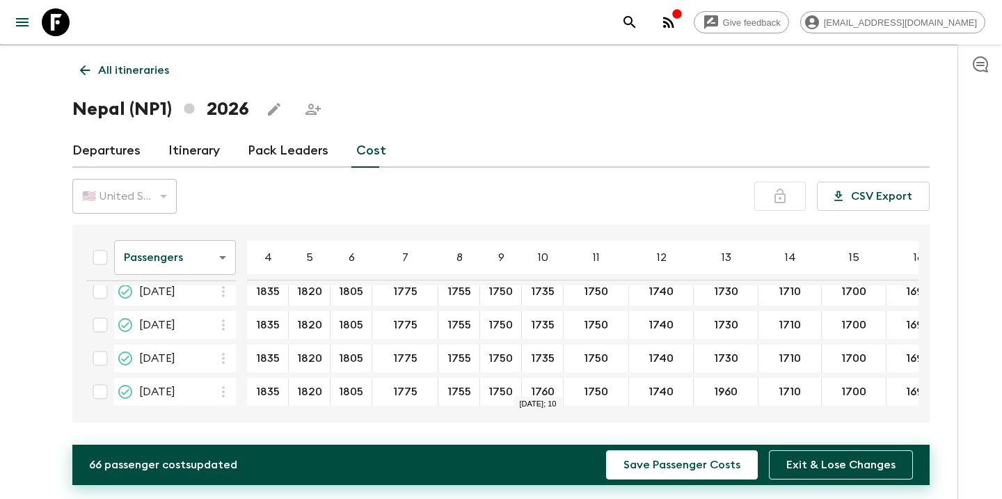
type input "1735"
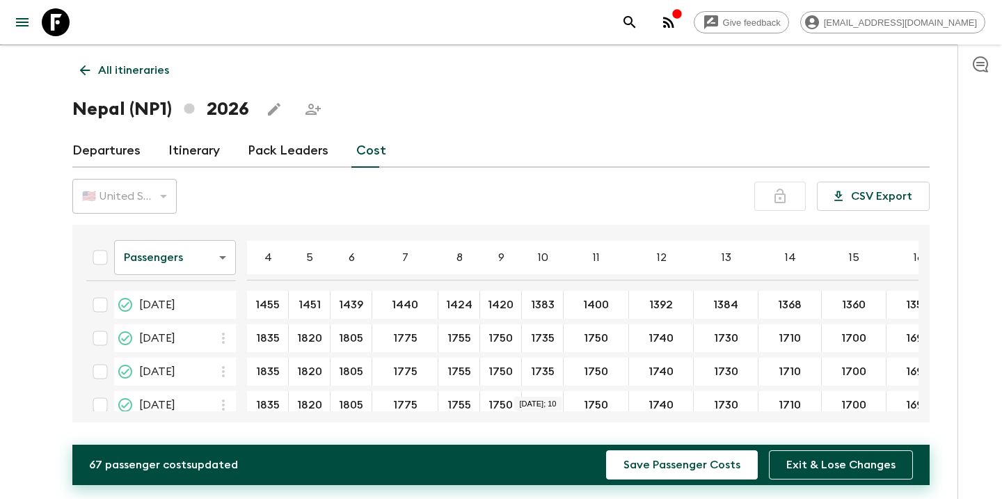
scroll to position [0, 0]
click at [500, 306] on input "1420" at bounding box center [500, 305] width 35 height 16
click at [508, 305] on input "1420" at bounding box center [500, 305] width 35 height 16
type input "1395"
click at [463, 303] on input "1424" at bounding box center [458, 305] width 35 height 16
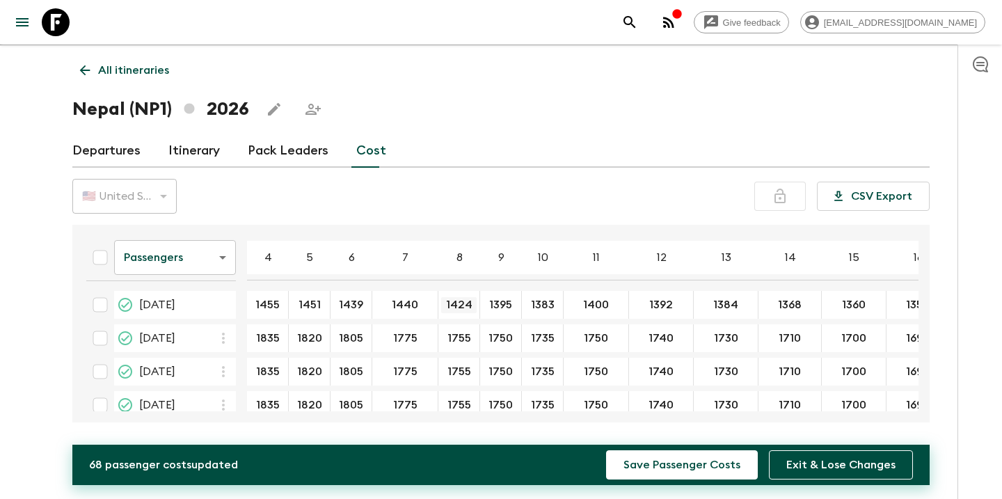
click at [466, 306] on input "1424" at bounding box center [458, 305] width 35 height 16
click at [643, 474] on button "Save Passenger Costs" at bounding box center [682, 464] width 152 height 29
type input "1"
type input "1370"
click at [586, 349] on div "1750 ​" at bounding box center [595, 338] width 58 height 28
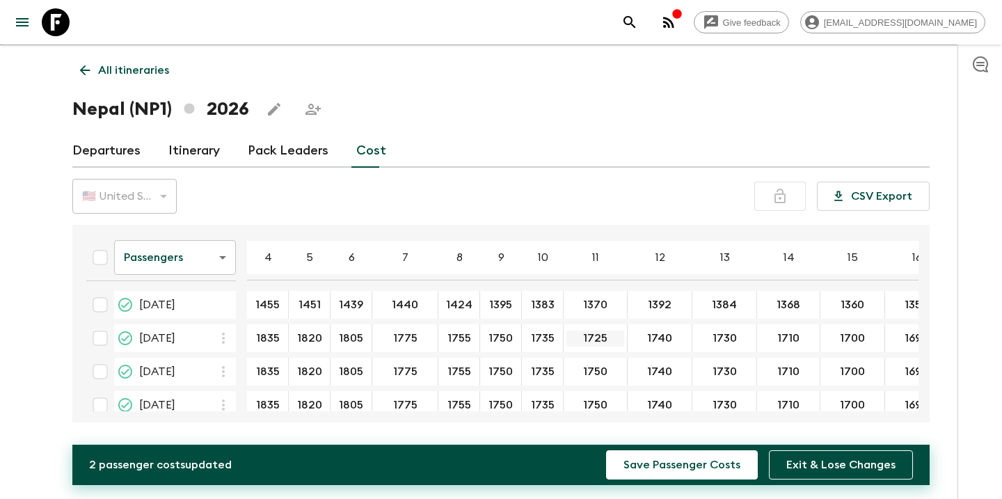
click at [594, 336] on input "1725" at bounding box center [595, 339] width 58 height 16
drag, startPoint x: 603, startPoint y: 337, endPoint x: 580, endPoint y: 341, distance: 23.3
click at [580, 341] on input "1725" at bounding box center [595, 339] width 58 height 16
type input "1725"
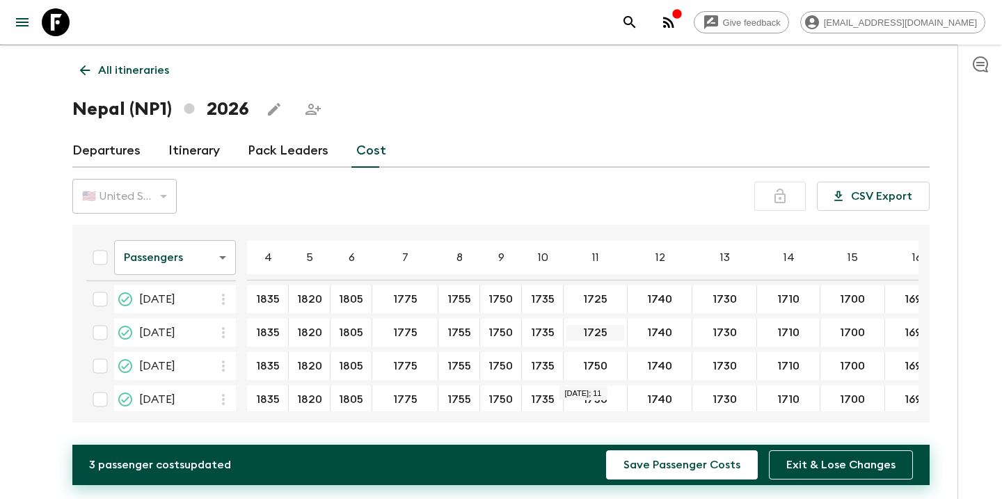
scroll to position [66, 0]
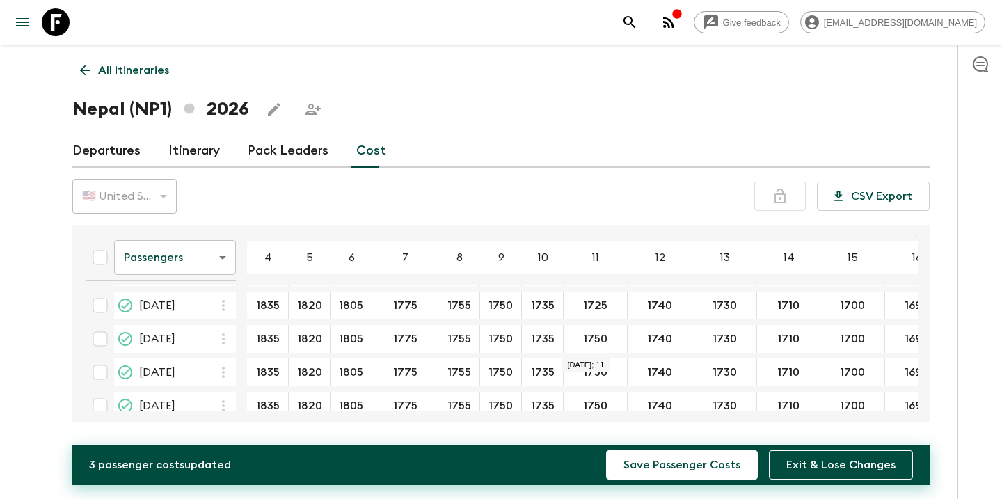
type input "1725"
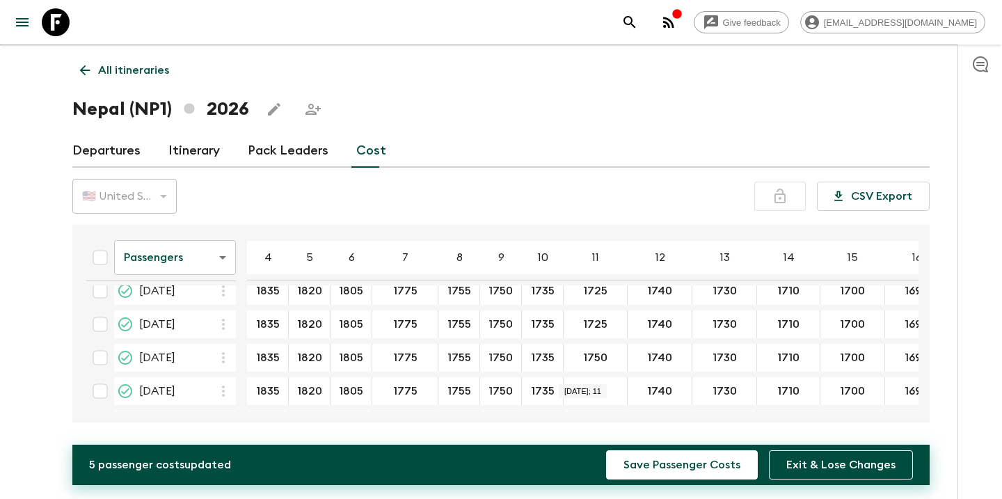
scroll to position [118, 0]
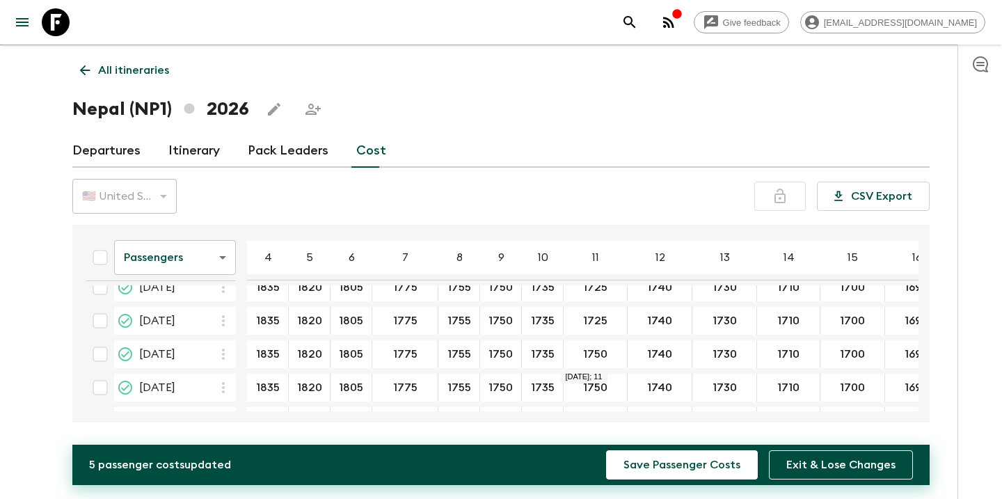
type input "1725"
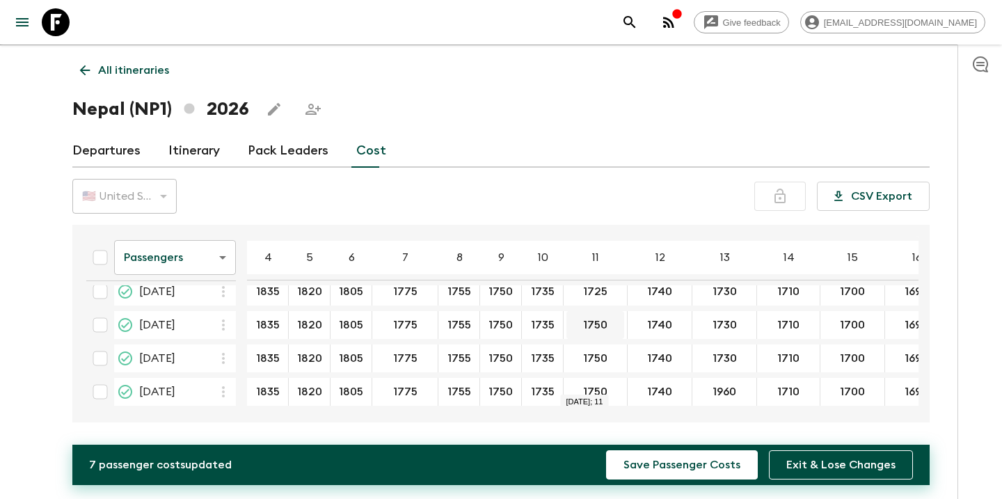
scroll to position [219, 0]
type input "1725"
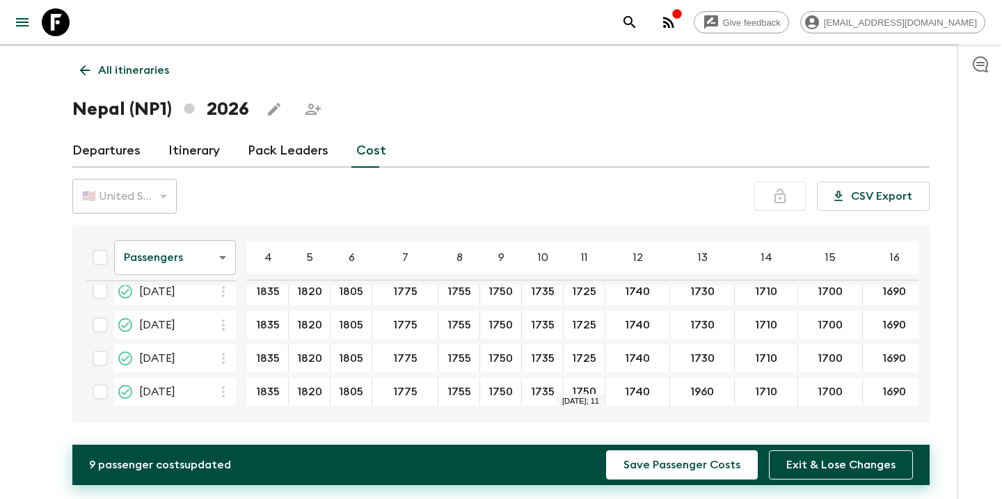
type input "1725"
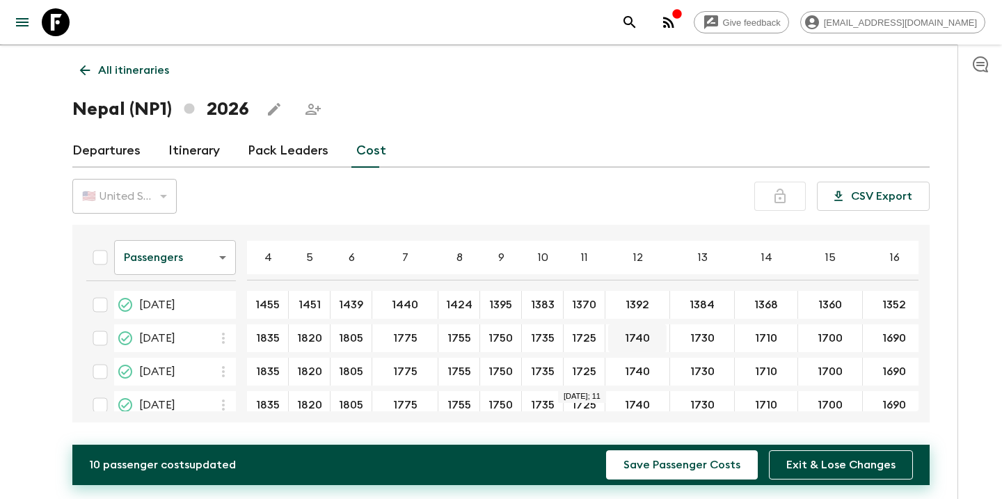
scroll to position [0, 0]
type input "1365"
click at [597, 306] on input "1370" at bounding box center [583, 305] width 35 height 16
click at [642, 336] on input "1740" at bounding box center [637, 339] width 58 height 16
click at [647, 335] on input "1740" at bounding box center [637, 339] width 58 height 16
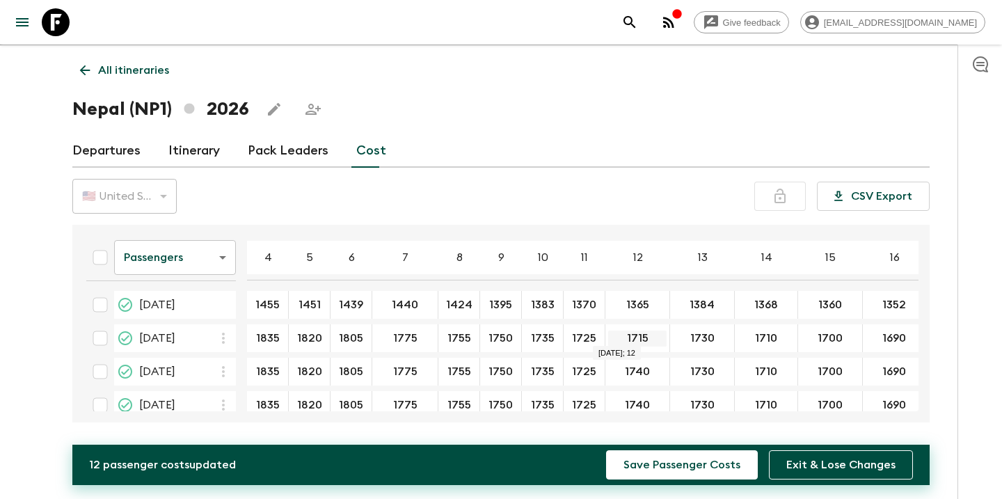
drag, startPoint x: 646, startPoint y: 336, endPoint x: 626, endPoint y: 336, distance: 20.2
click at [626, 336] on input "1715" at bounding box center [637, 339] width 58 height 16
type input "1715"
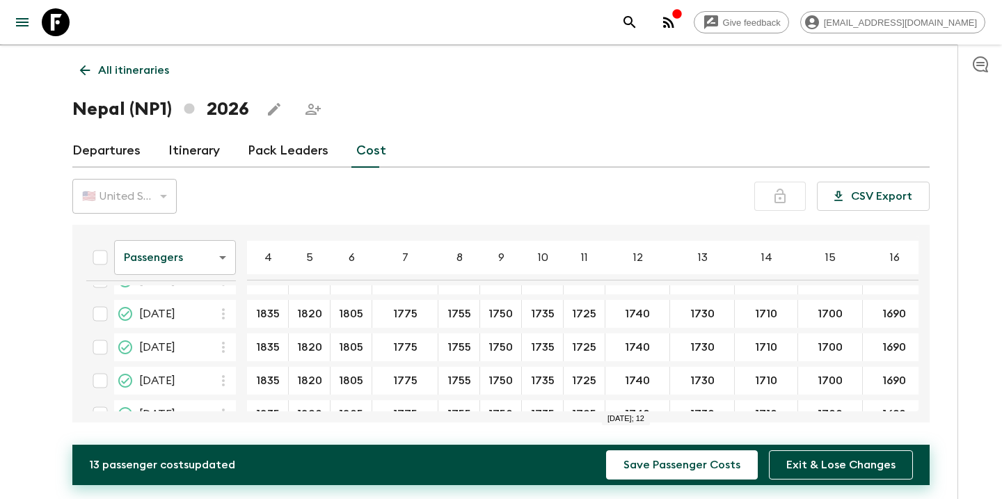
scroll to position [93, 0]
type input "1715"
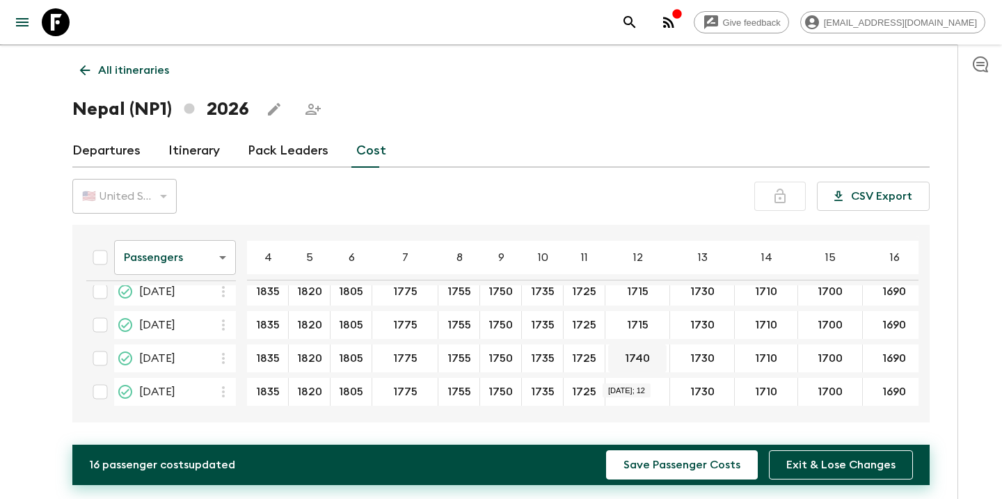
scroll to position [153, 0]
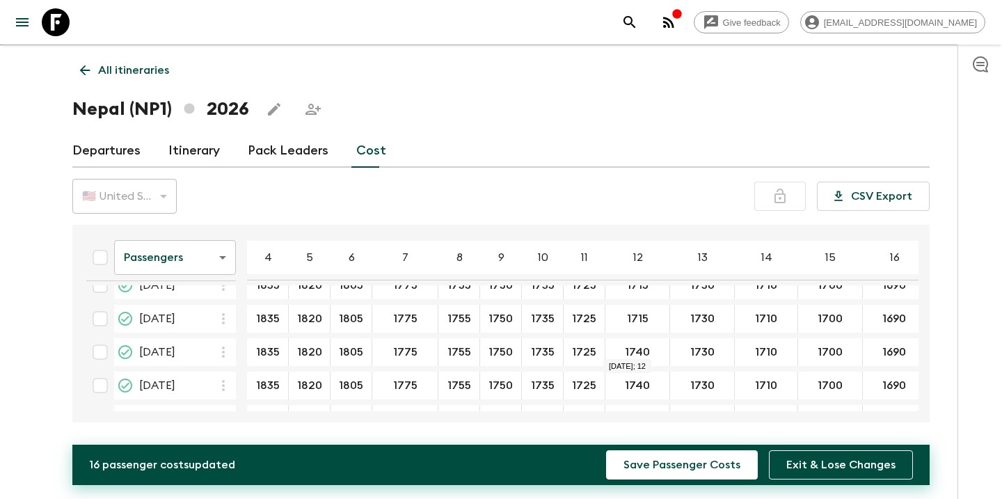
type input "1715"
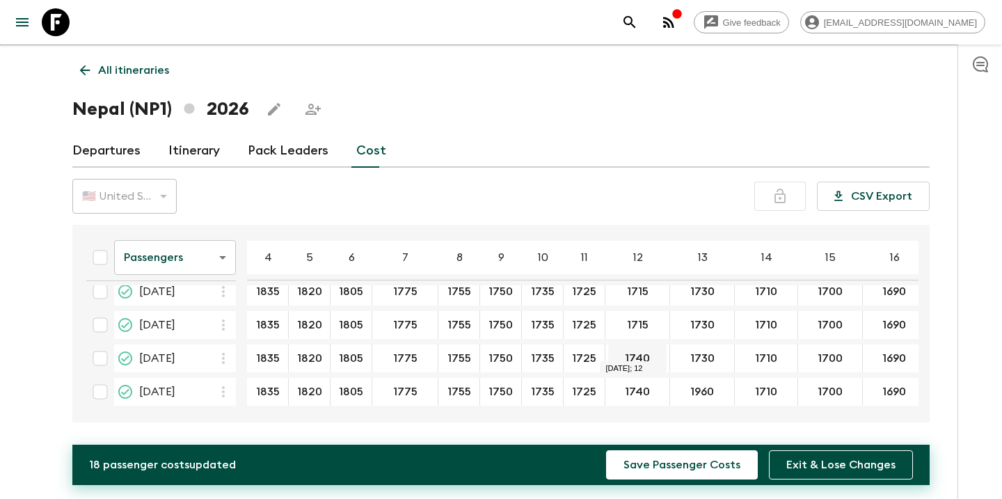
scroll to position [219, 0]
type input "1715"
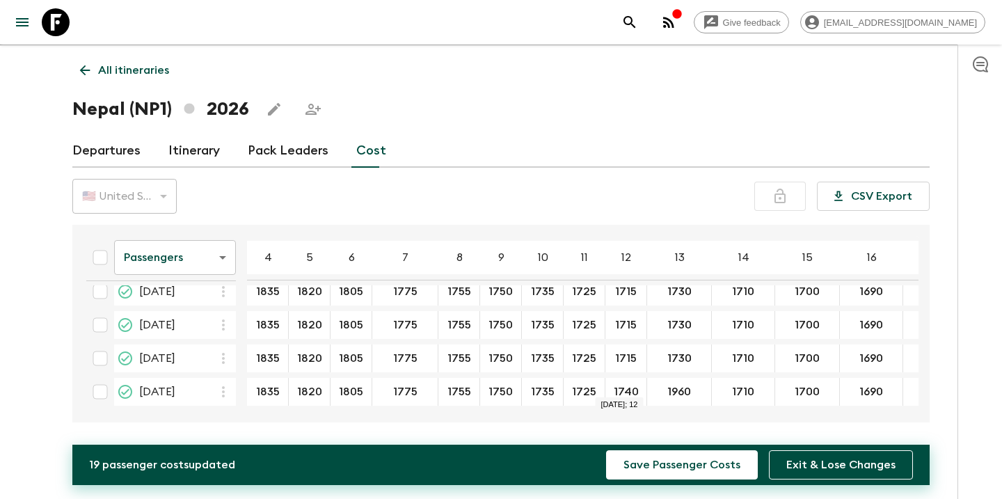
type input "1715"
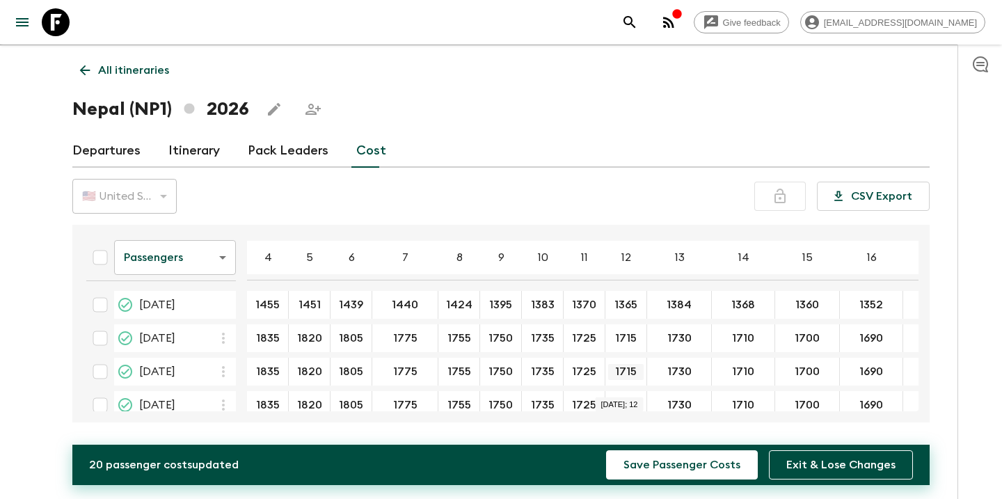
scroll to position [0, 0]
type input "1360"
drag, startPoint x: 685, startPoint y: 340, endPoint x: 657, endPoint y: 335, distance: 28.3
click at [657, 335] on input "1705" at bounding box center [679, 339] width 58 height 16
type input "1705"
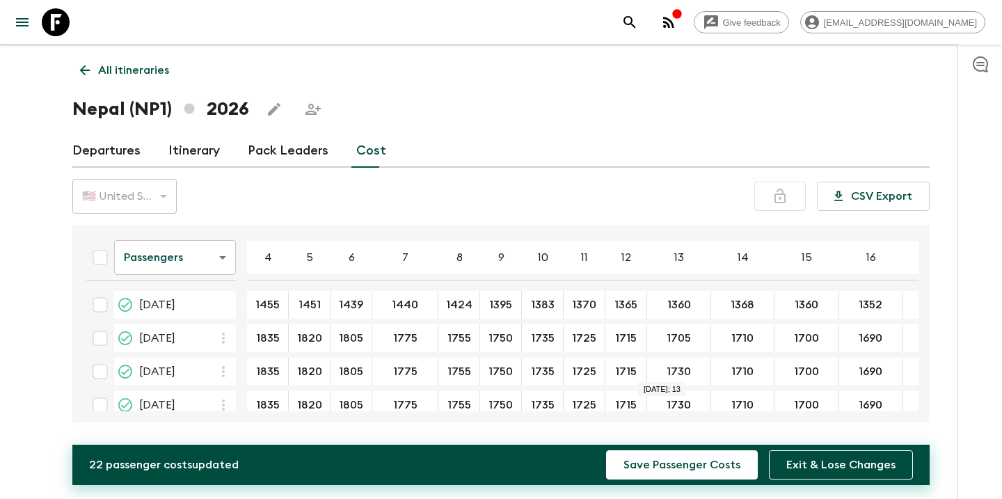
type input "1705"
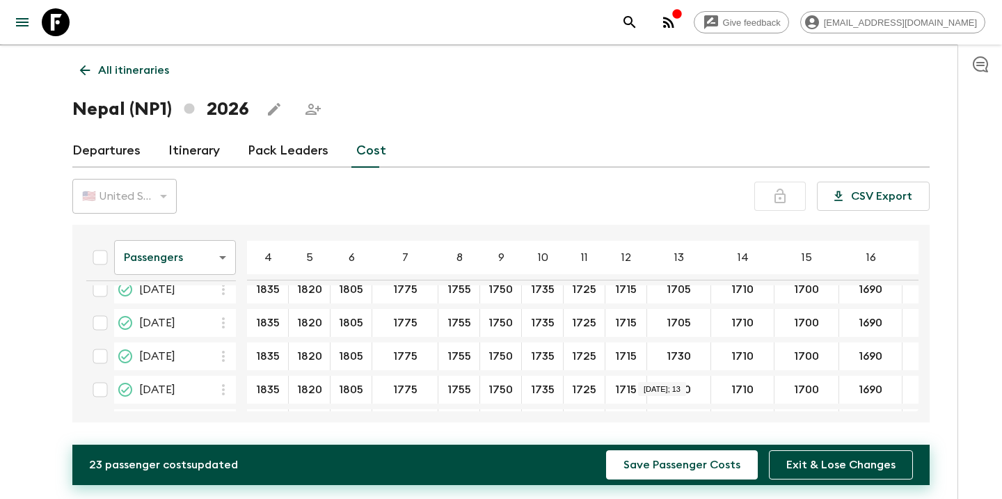
scroll to position [52, 0]
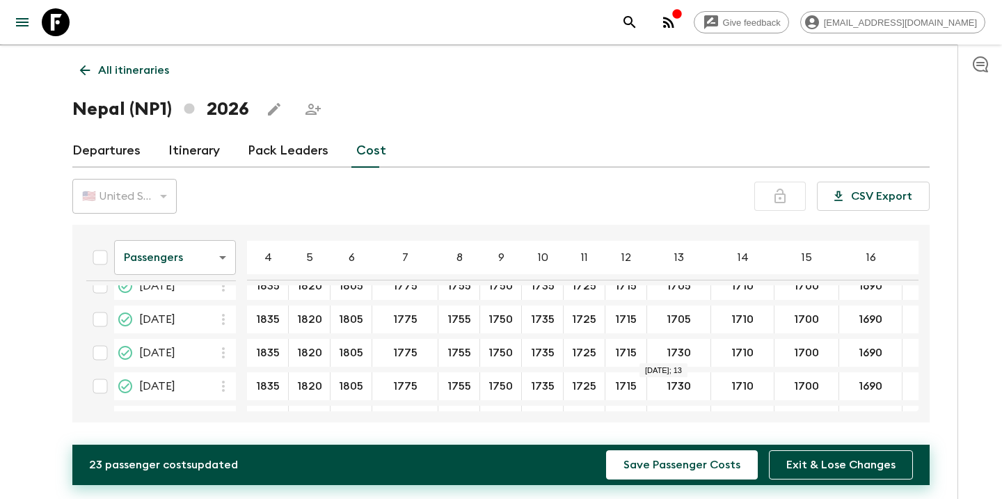
type input "1705"
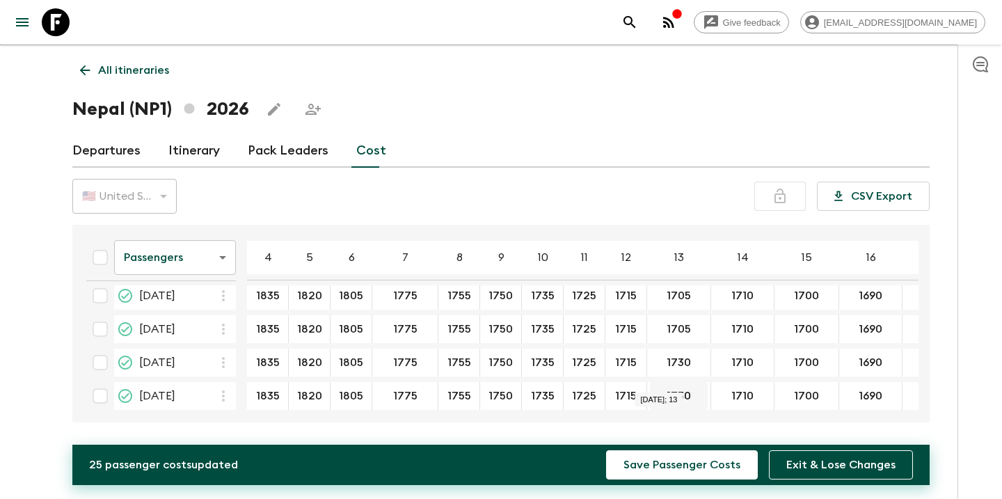
scroll to position [111, 0]
type input "1705"
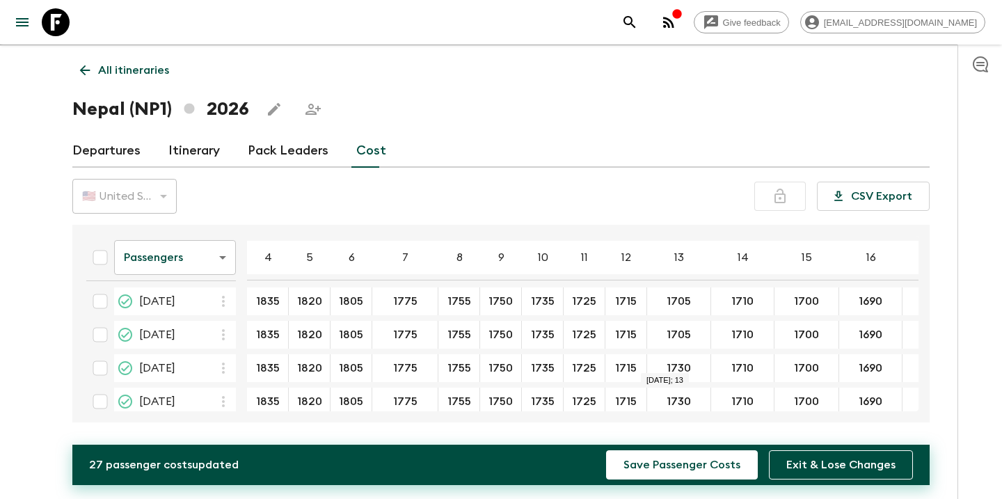
type input "1705"
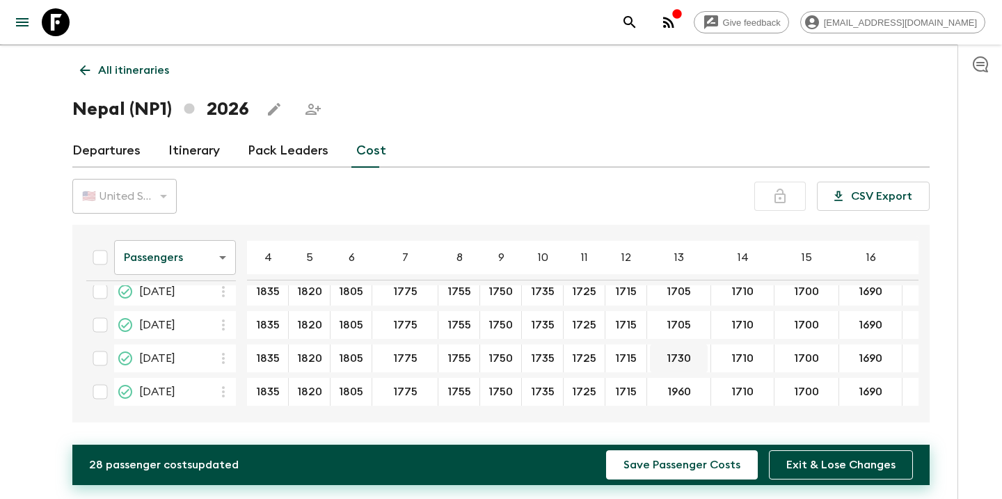
scroll to position [219, 0]
type input "1705"
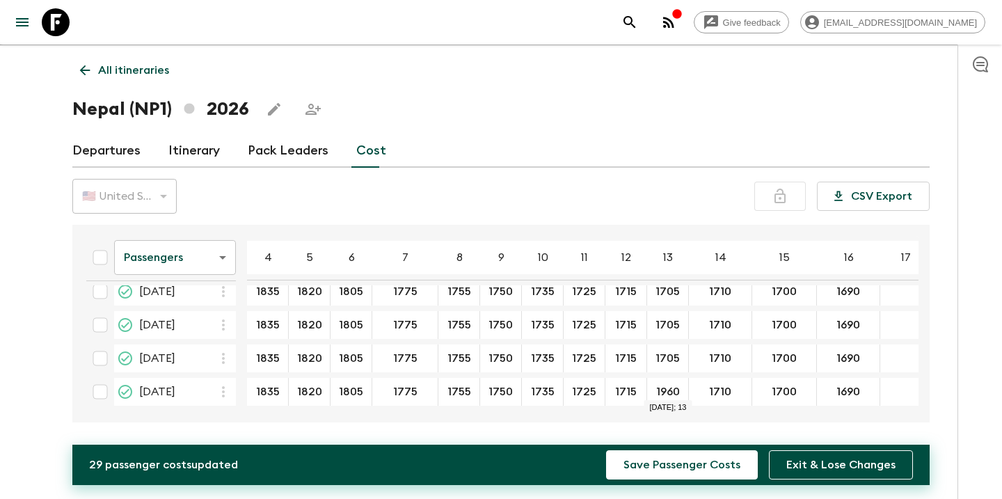
type input "1705"
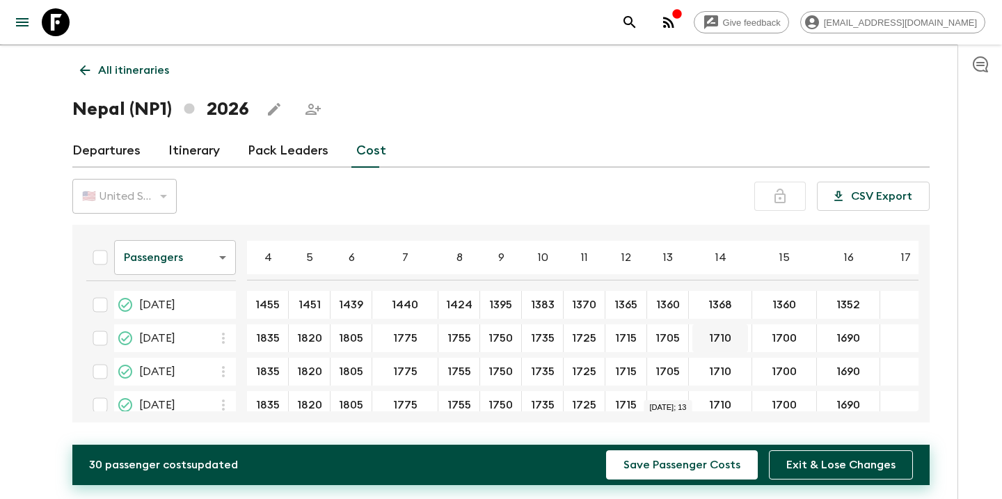
scroll to position [0, 0]
type input "1345"
click at [708, 344] on input "1685" at bounding box center [720, 339] width 56 height 16
click at [728, 340] on input "1685" at bounding box center [720, 339] width 56 height 16
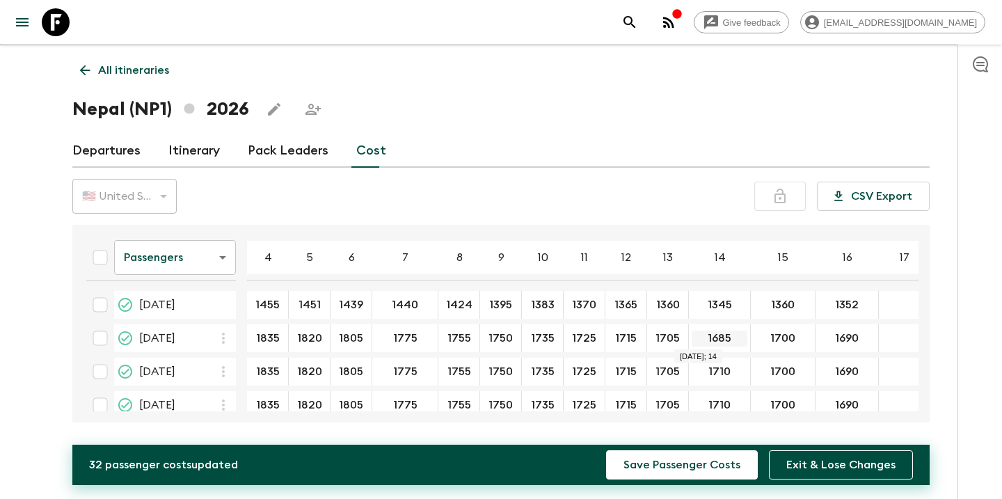
drag, startPoint x: 729, startPoint y: 340, endPoint x: 707, endPoint y: 340, distance: 22.3
click at [707, 340] on input "1685" at bounding box center [720, 339] width 56 height 16
type input "1685"
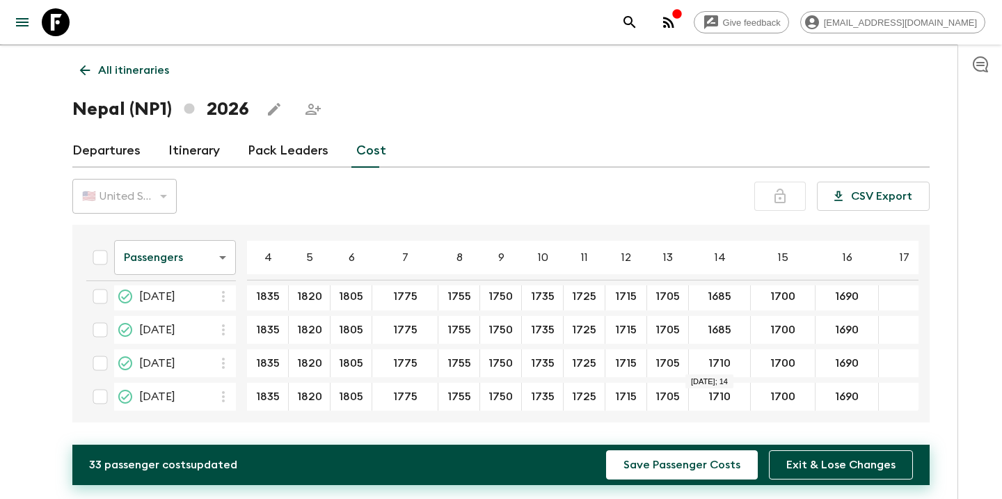
type input "1685"
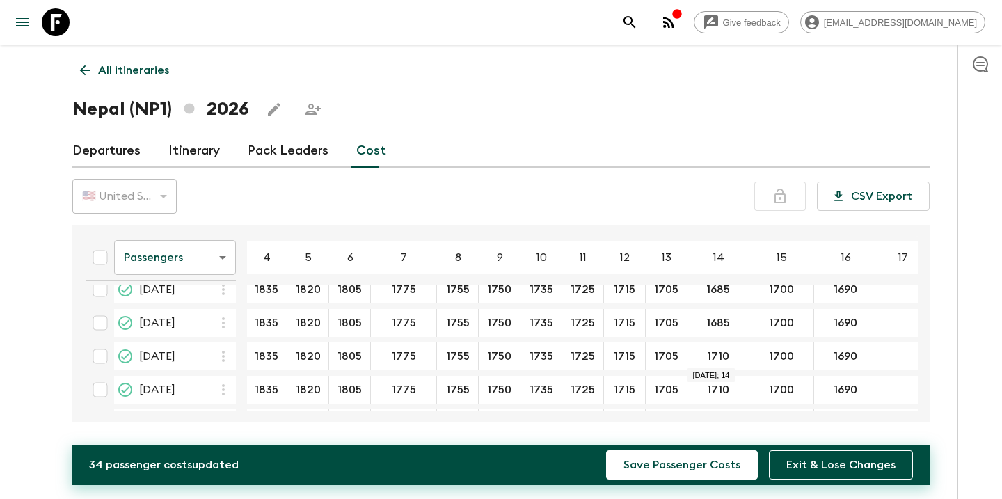
type input "1685"
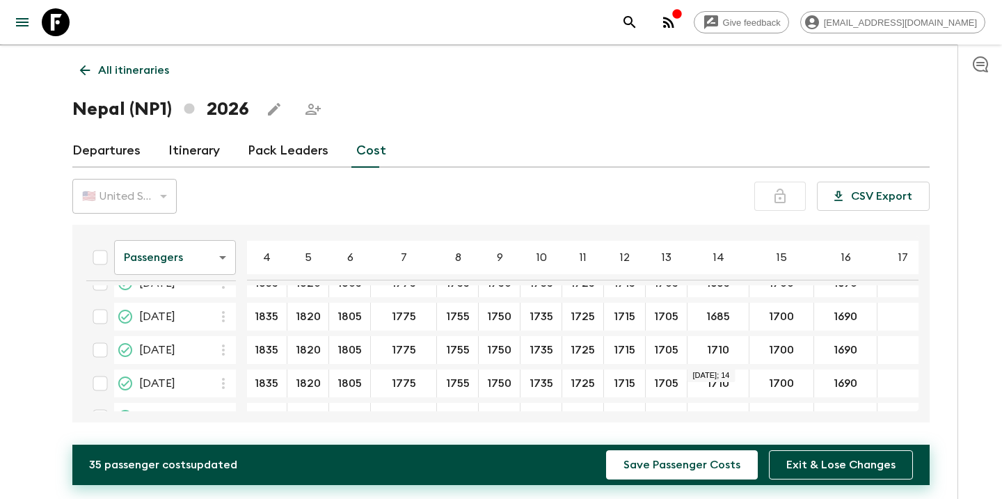
scroll to position [124, 1]
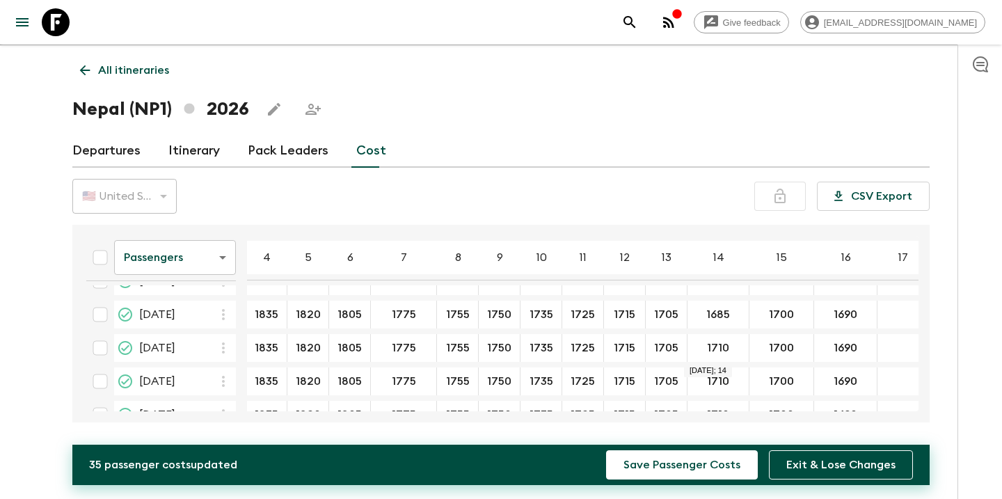
type input "1685"
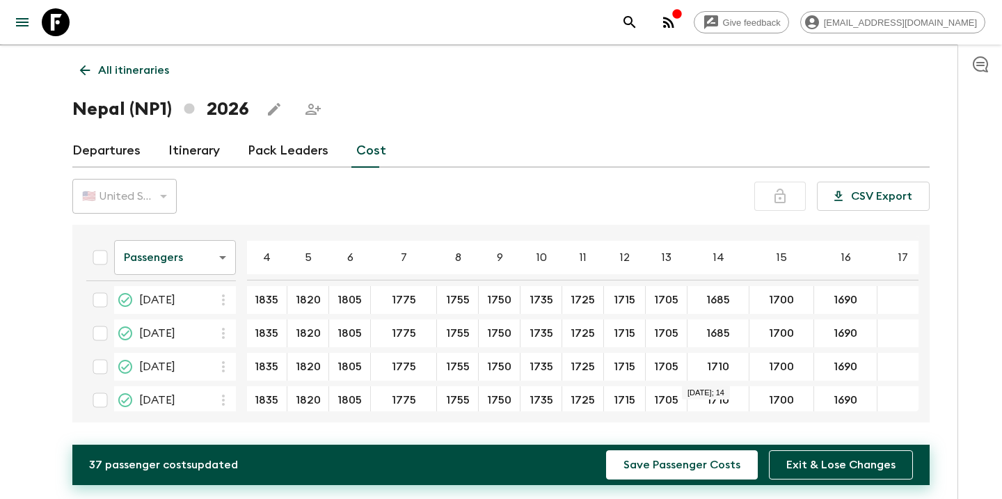
scroll to position [207, 1]
type input "1685"
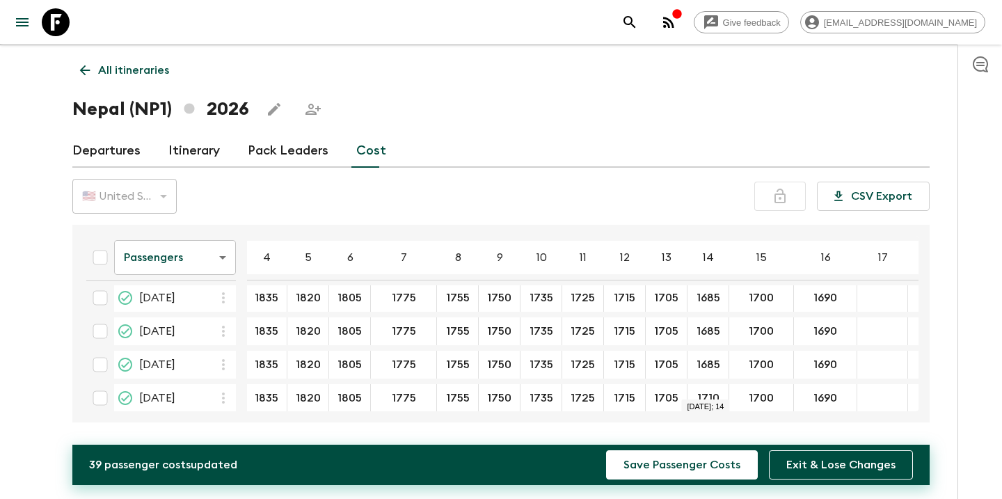
type input "1685"
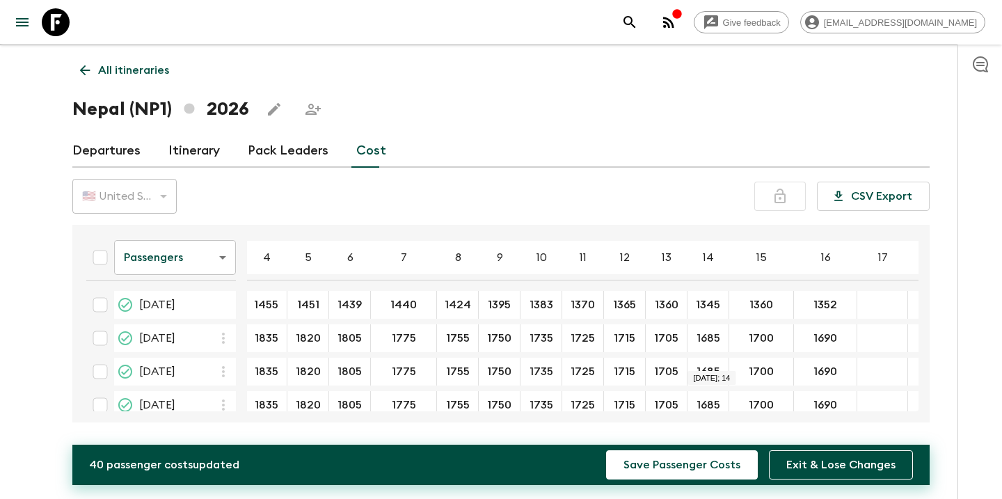
scroll to position [0, 1]
type input "1340"
drag, startPoint x: 770, startPoint y: 335, endPoint x: 748, endPoint y: 338, distance: 21.7
click at [748, 338] on input "1675" at bounding box center [761, 339] width 58 height 16
type input "1675"
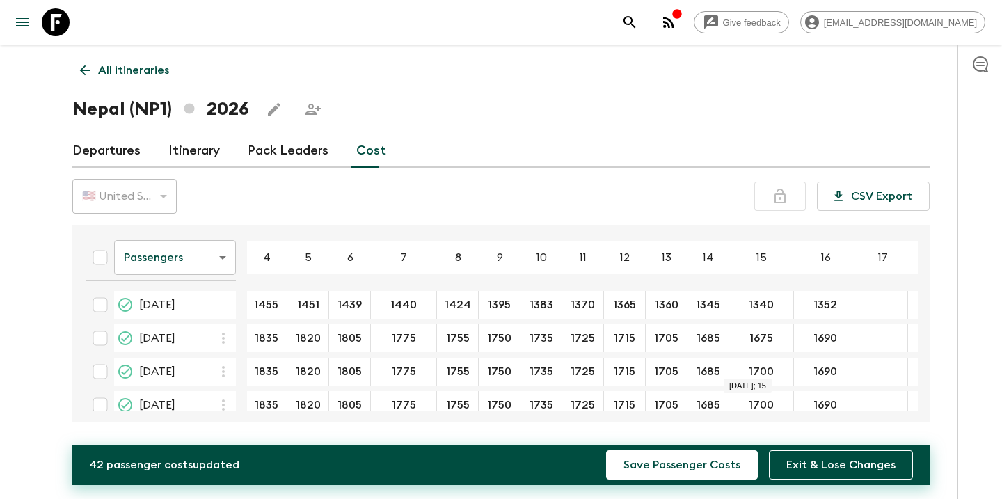
type input "1675"
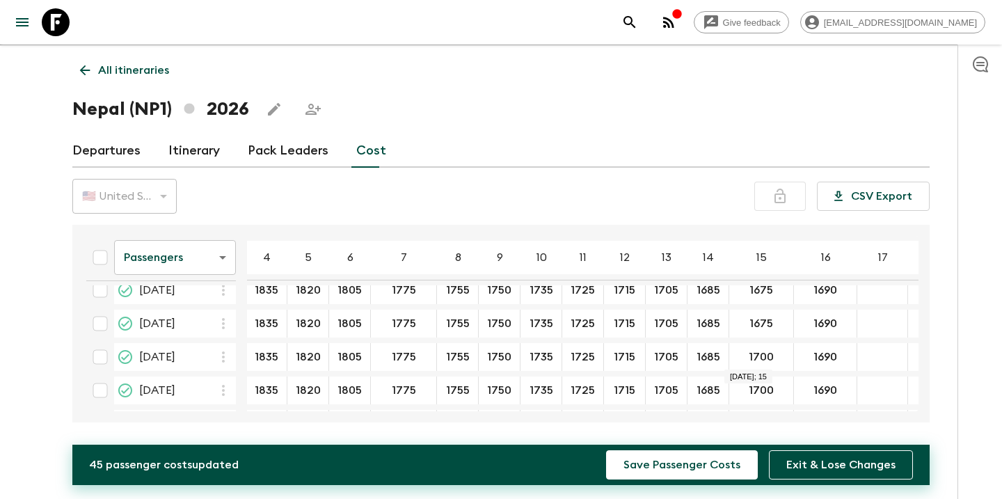
type input "1675"
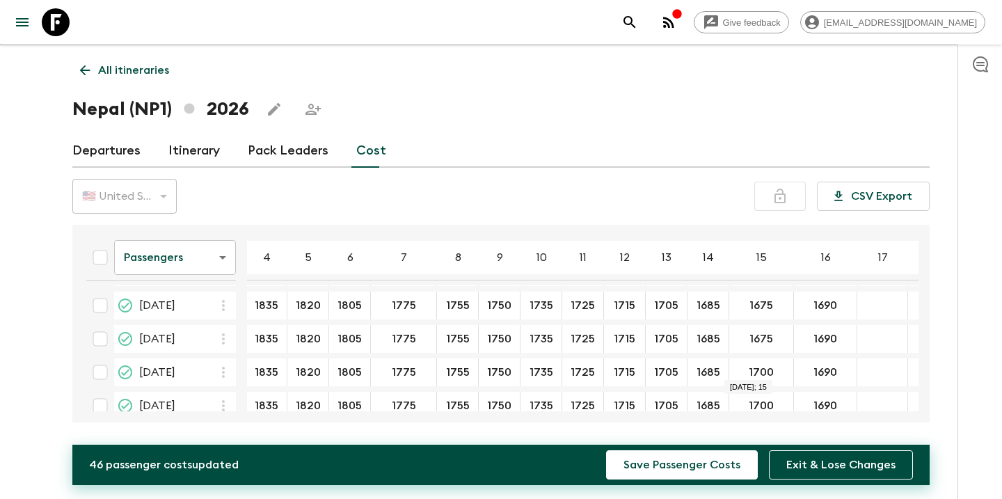
type input "1675"
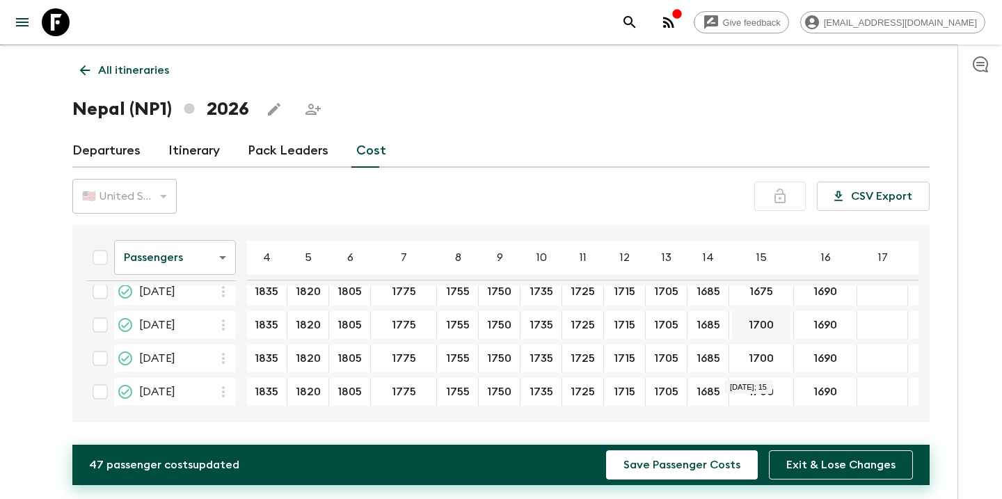
scroll to position [219, 1]
type input "1675"
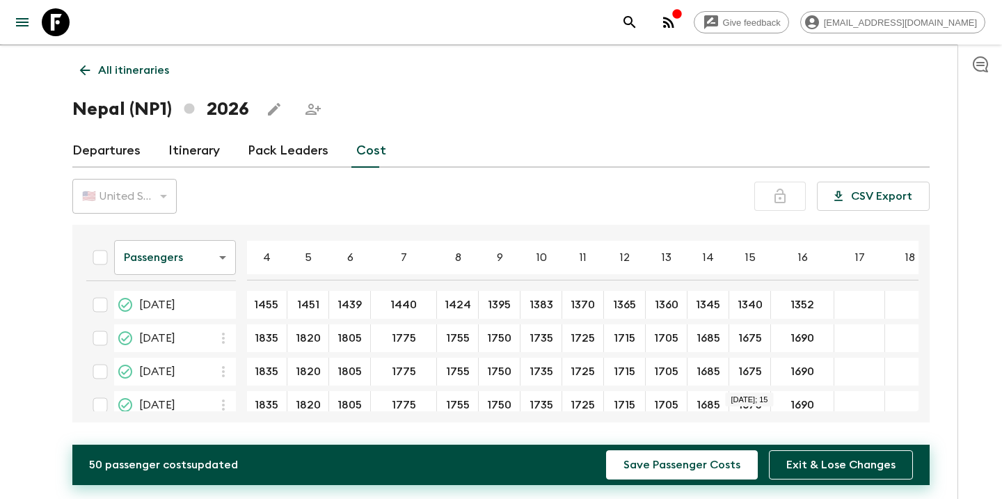
scroll to position [0, 1]
type input "1330"
drag, startPoint x: 815, startPoint y: 341, endPoint x: 789, endPoint y: 340, distance: 25.8
click at [789, 340] on input "1665" at bounding box center [802, 339] width 57 height 16
type input "1665"
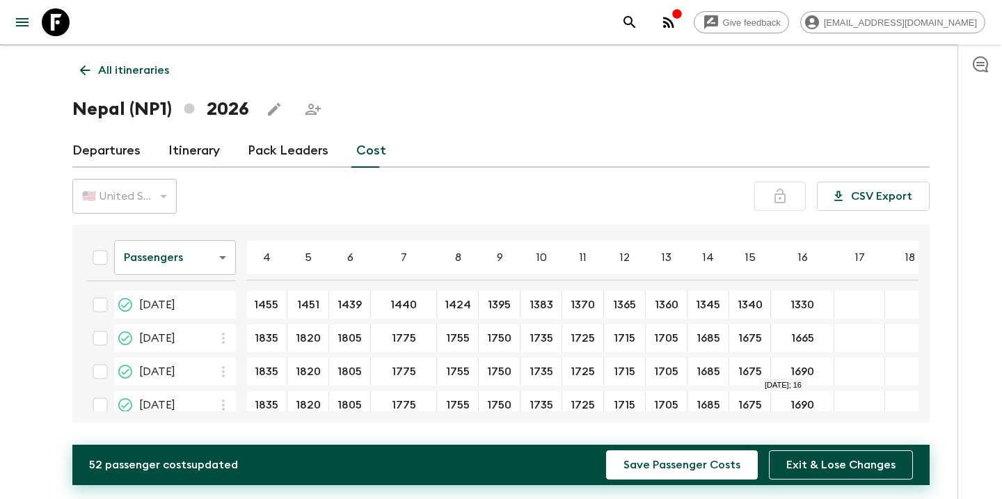
type input "1665"
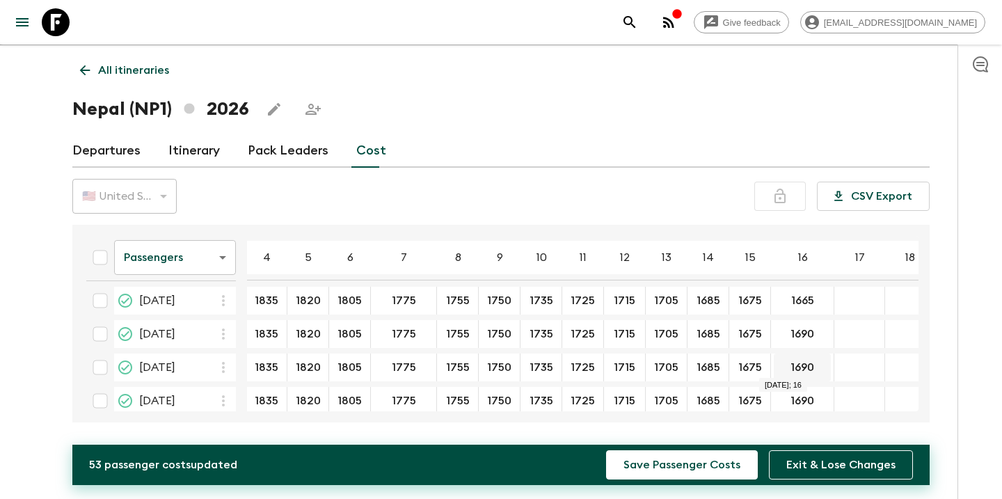
scroll to position [75, 1]
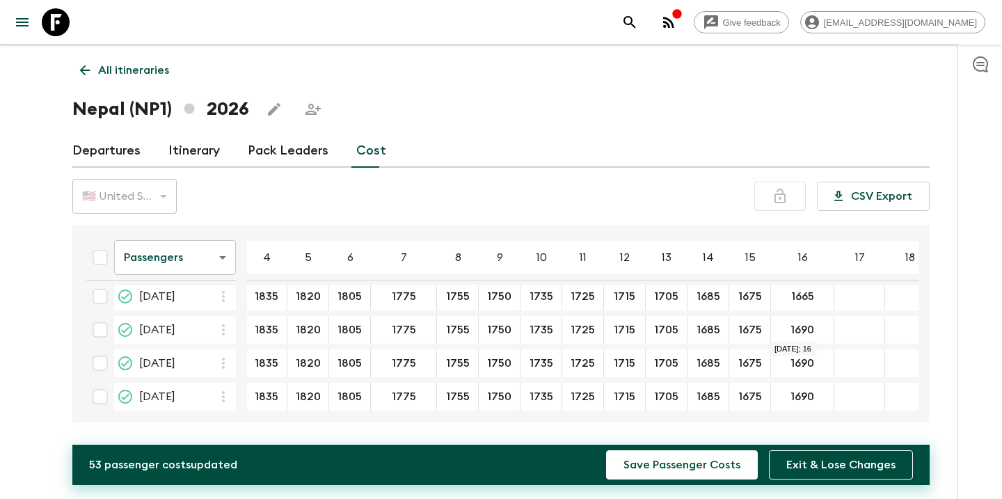
type input "1665"
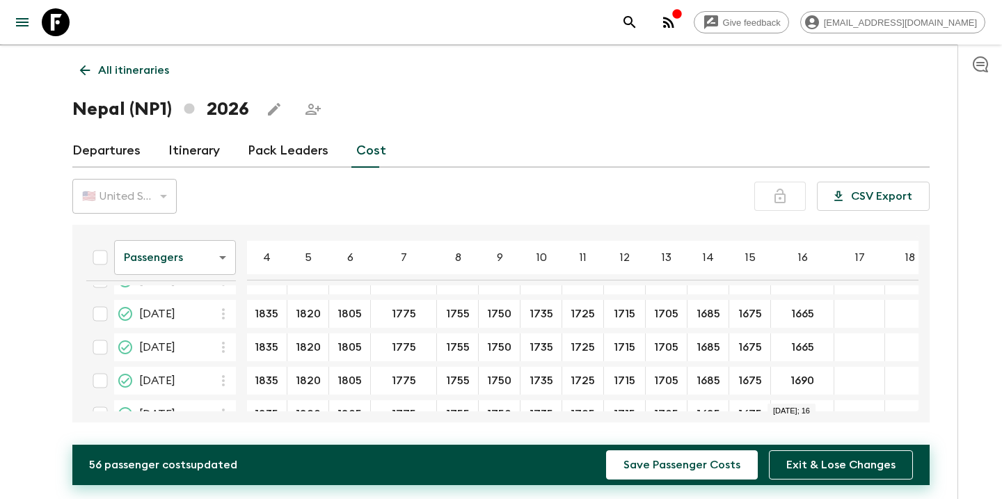
scroll to position [174, 1]
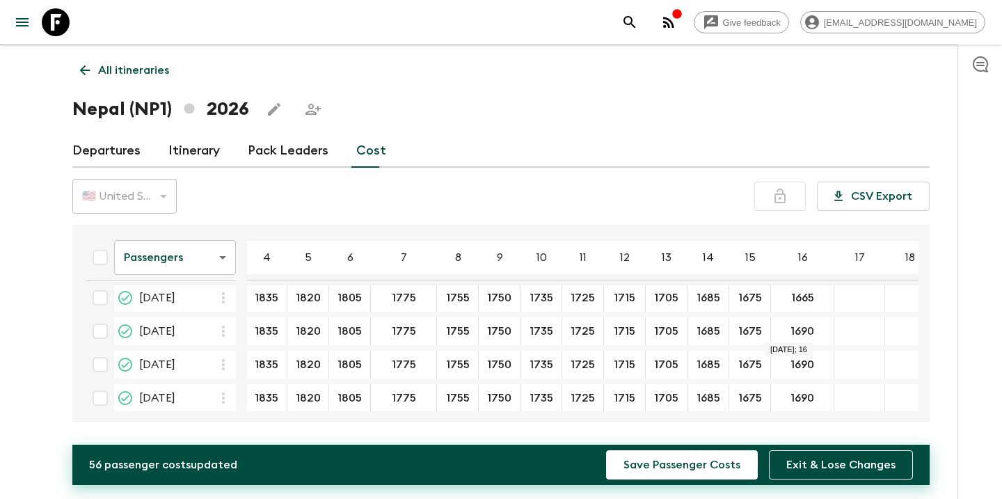
type input "1665"
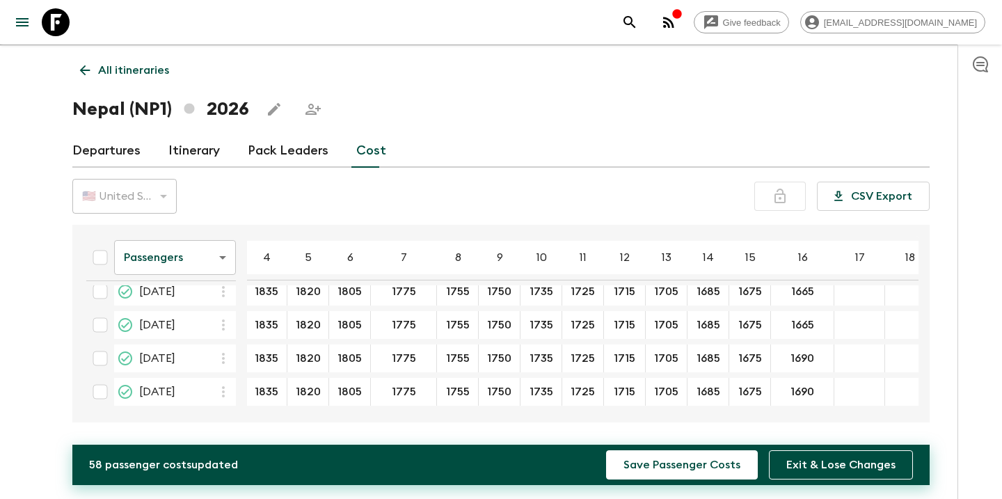
scroll to position [219, 1]
type input "1665"
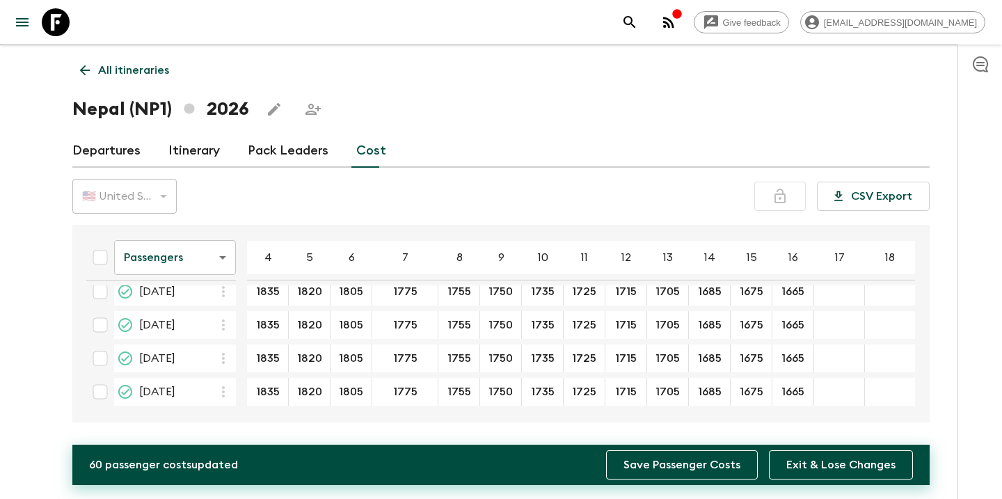
click at [692, 470] on button "Save Passenger Costs" at bounding box center [682, 464] width 152 height 29
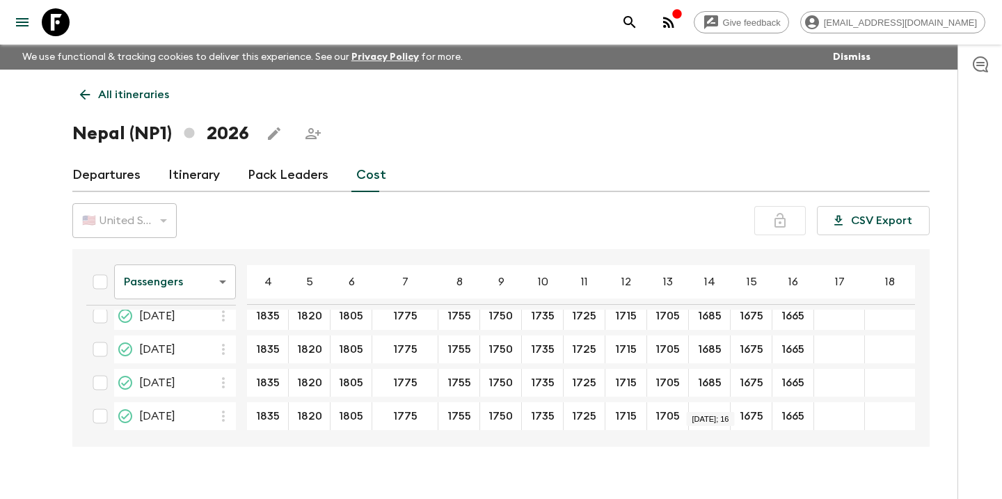
scroll to position [0, 0]
click at [717, 395] on table "Passengers passengersCost ​ 4 5 6 7 8 9 10 11 12 13 14 15 16 17 18 [DATE] 1455 …" at bounding box center [495, 238] width 840 height 395
